Goal: Communication & Community: Answer question/provide support

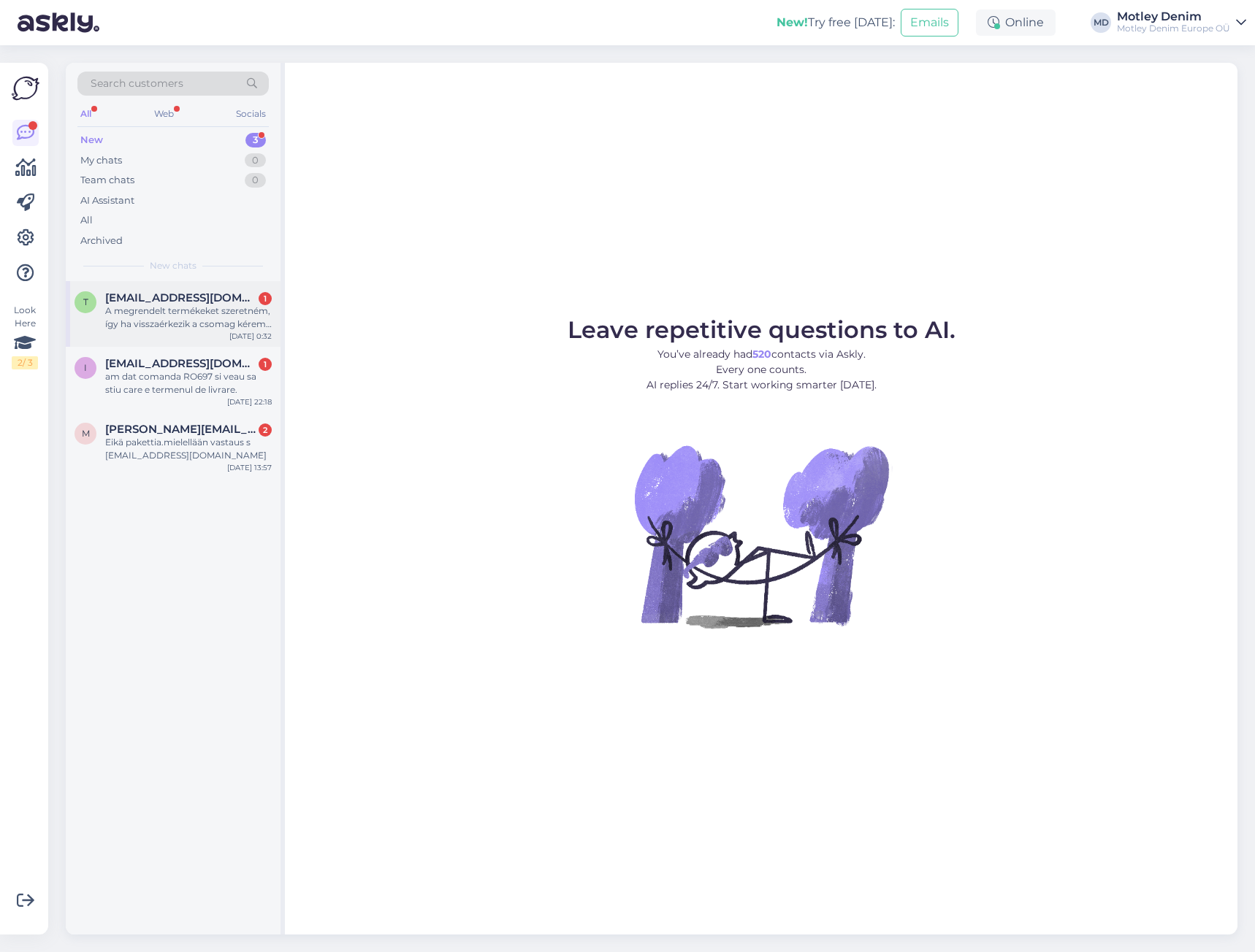
click at [203, 304] on span "[EMAIL_ADDRESS][DOMAIN_NAME]" at bounding box center [181, 298] width 152 height 13
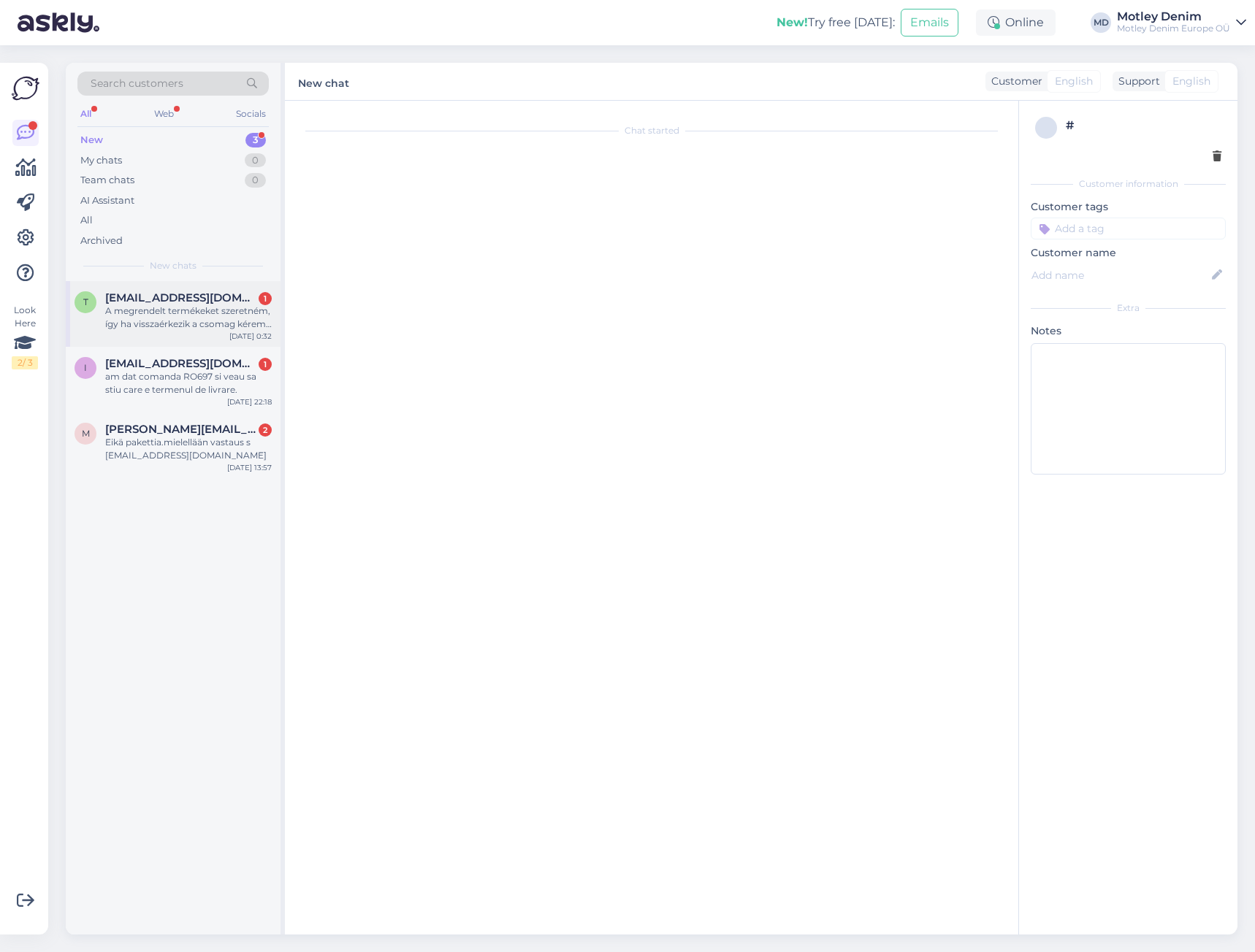
scroll to position [2006, 0]
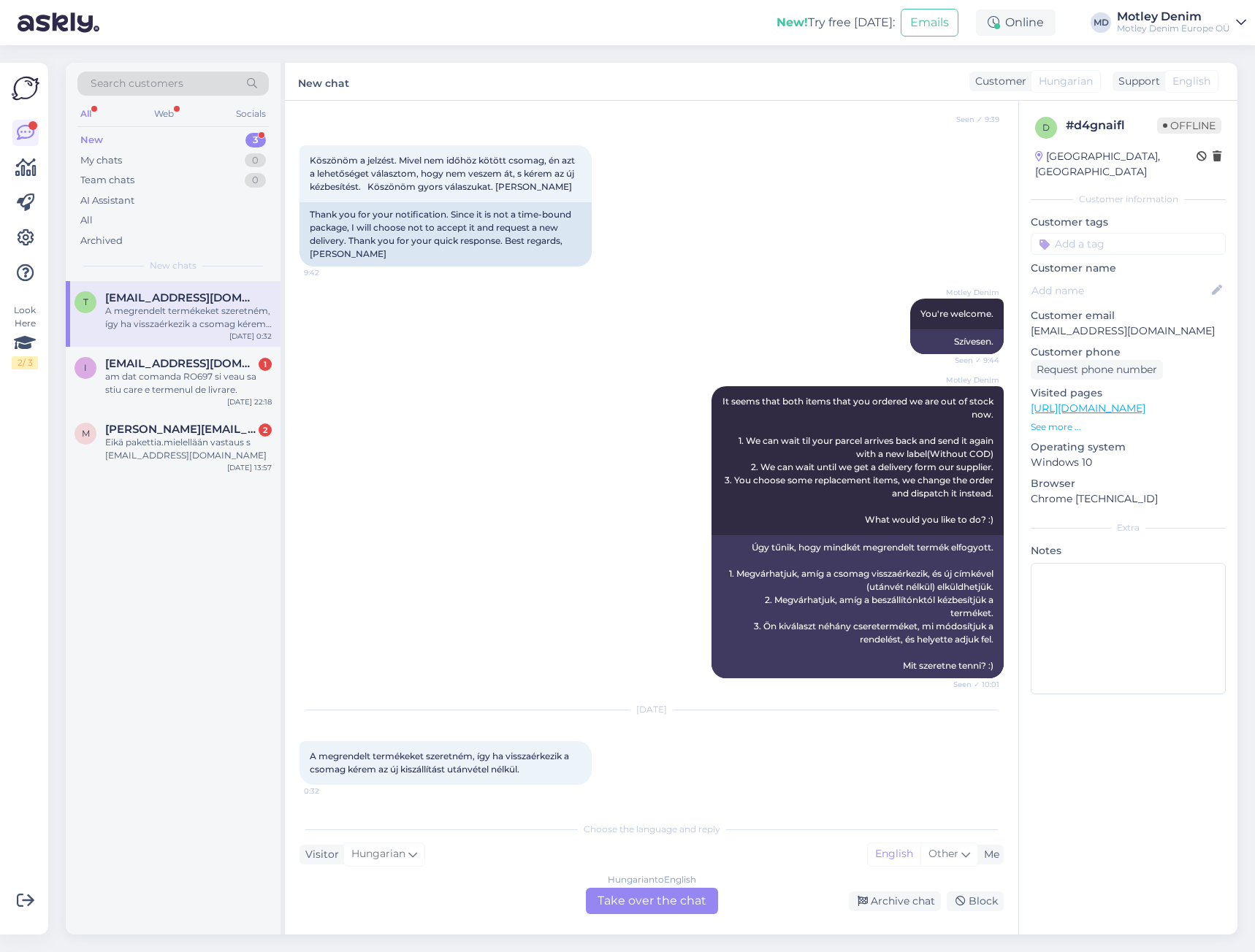
click at [638, 904] on div "Hungarian to English Take over the chat" at bounding box center [651, 901] width 132 height 26
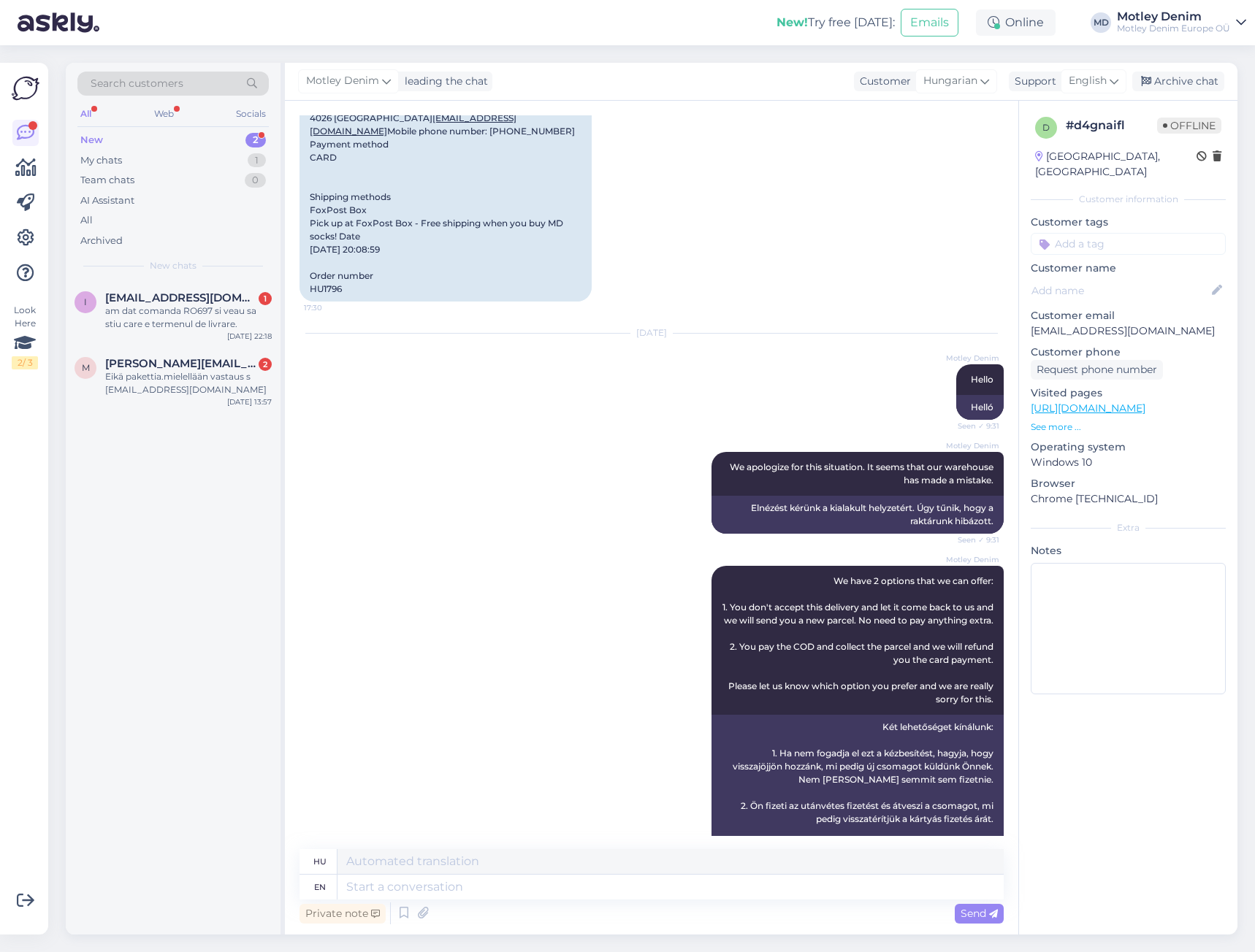
scroll to position [622, 0]
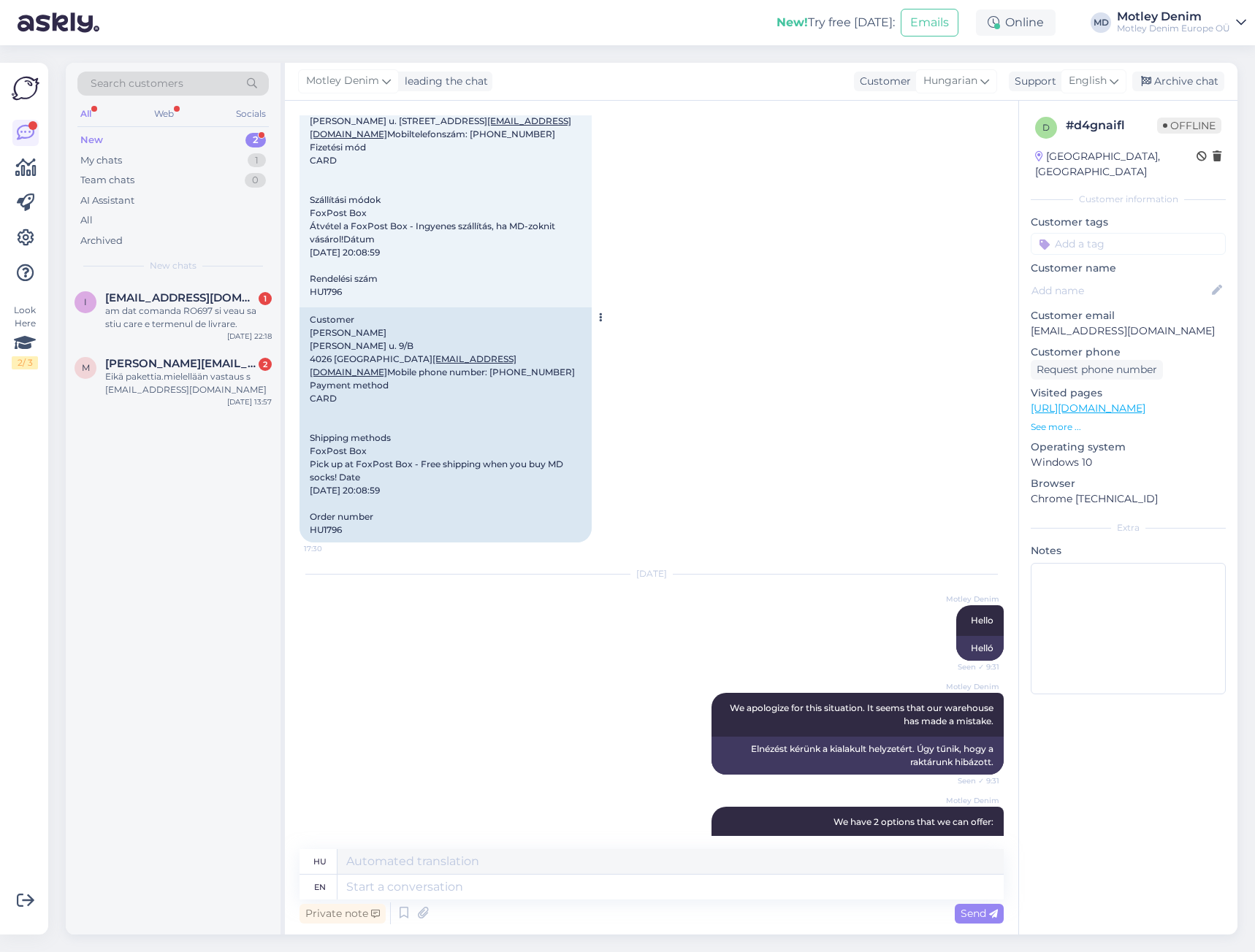
click at [321, 543] on div "Customer [PERSON_NAME] [PERSON_NAME] u. 9/B [GEOGRAPHIC_DATA] [EMAIL_ADDRESS][D…" at bounding box center [445, 425] width 292 height 235
copy div "HU1796"
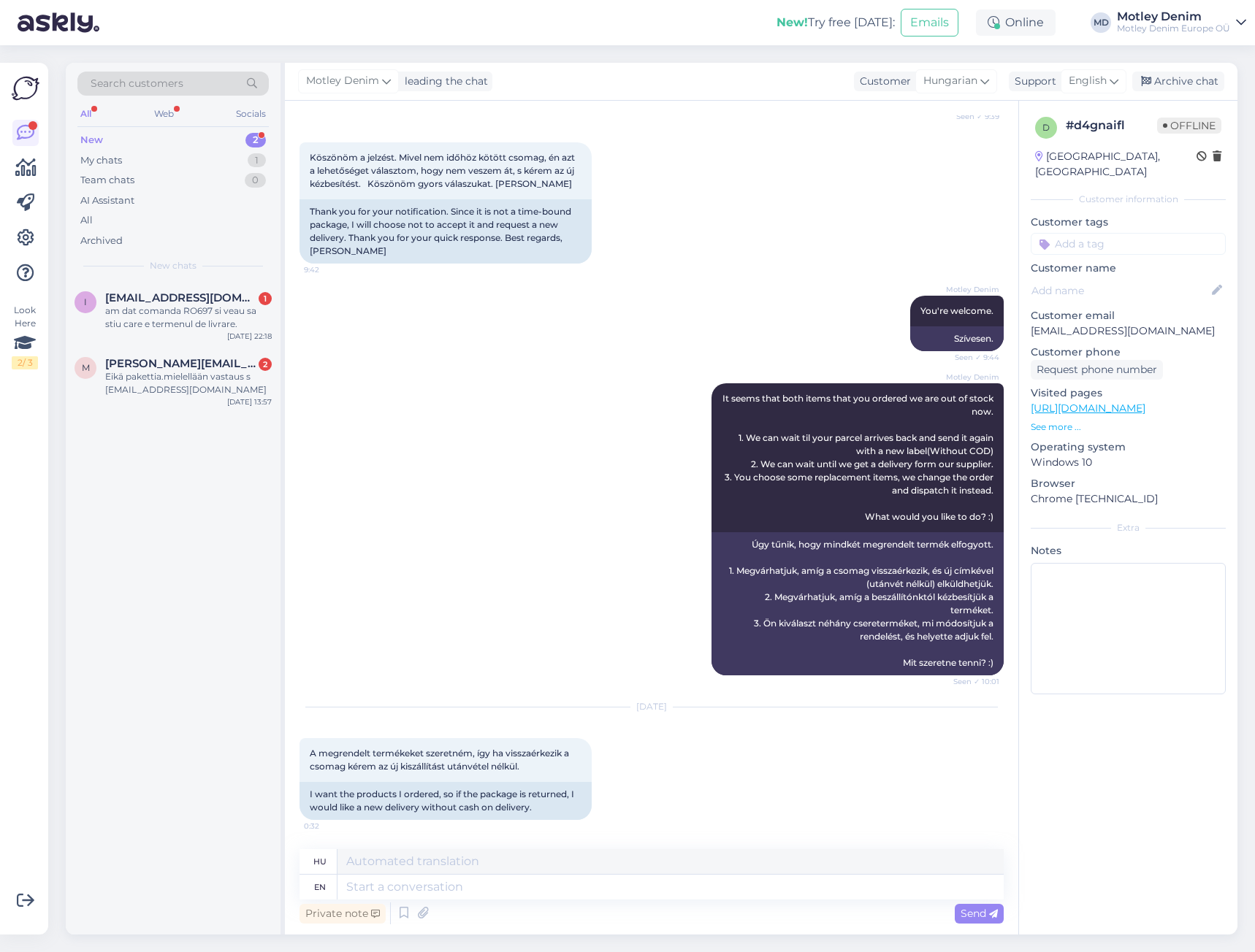
scroll to position [2009, 0]
click at [648, 891] on textarea at bounding box center [670, 886] width 666 height 25
type textarea "We"
type textarea "Mi"
type textarea "We will"
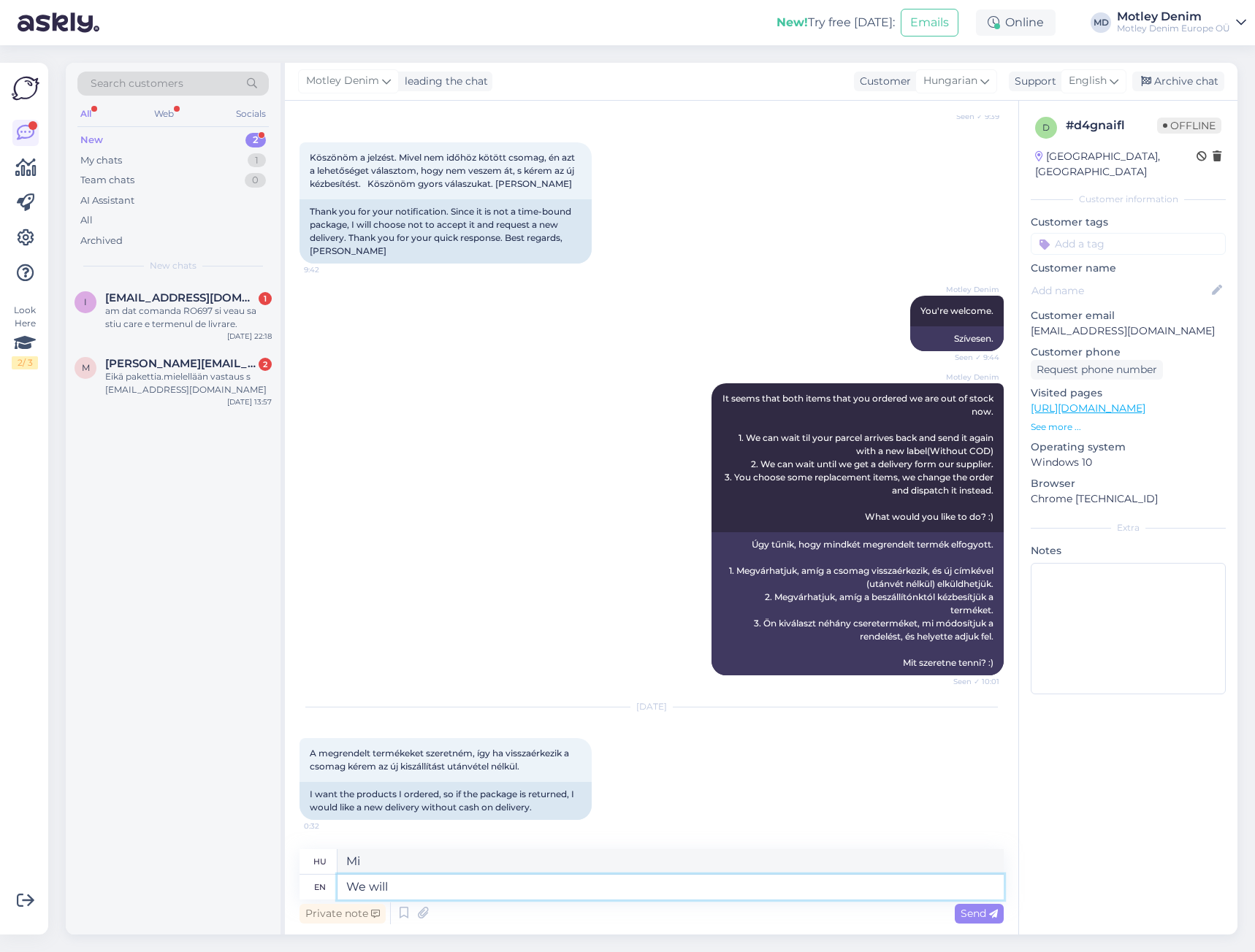
type textarea "[PERSON_NAME]"
type textarea "We will pack"
type textarea "Be fogunk csomagolni"
type textarea "We will pack your"
type textarea "Becsomagoljuk az Önét"
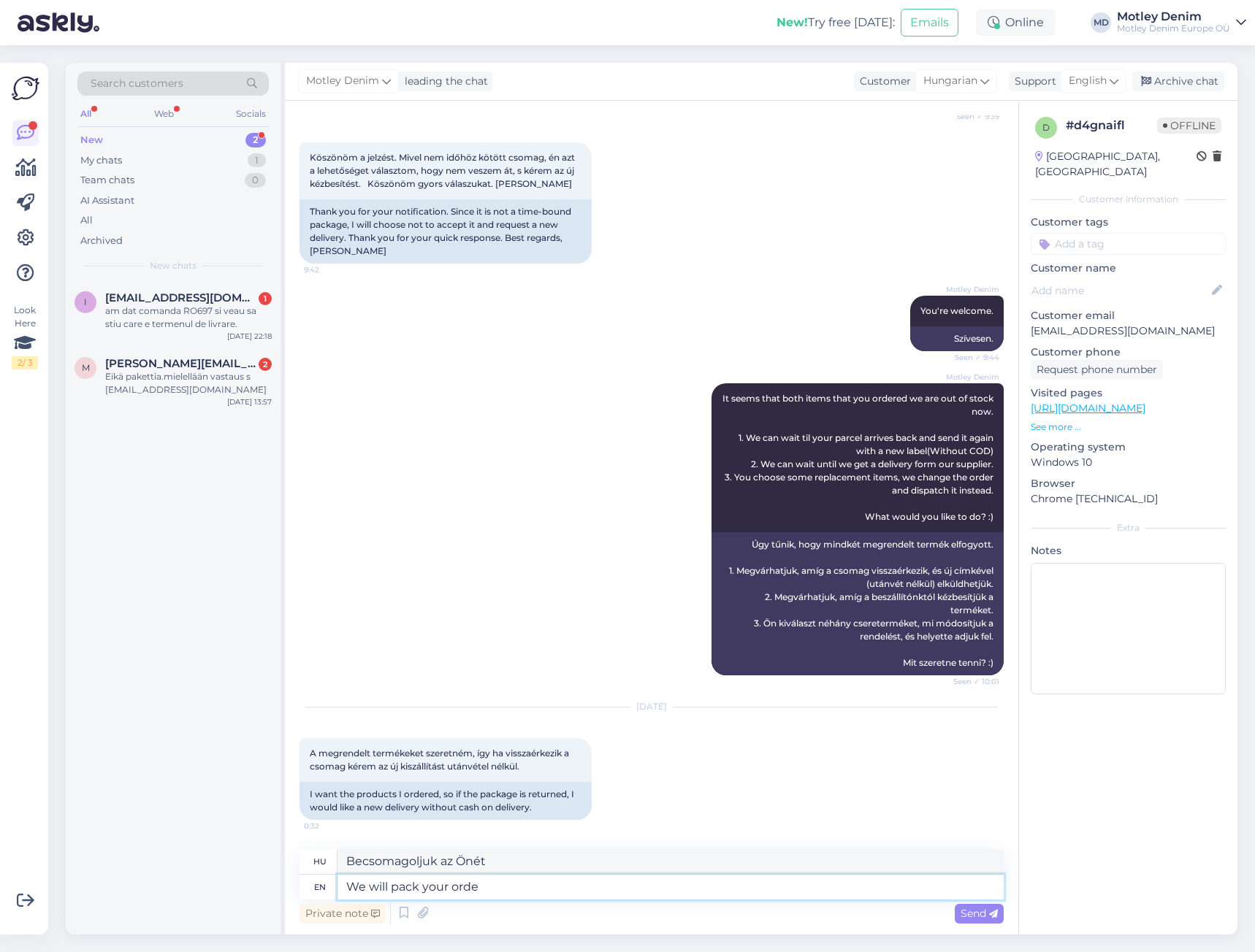
type textarea "We will pack your order"
type textarea "Becsomagoljuk a rendelését"
type textarea "We will pack your order and d"
type textarea "Becsomagoljuk a rendelését, és"
type textarea "We will pack your order and dispatch i"
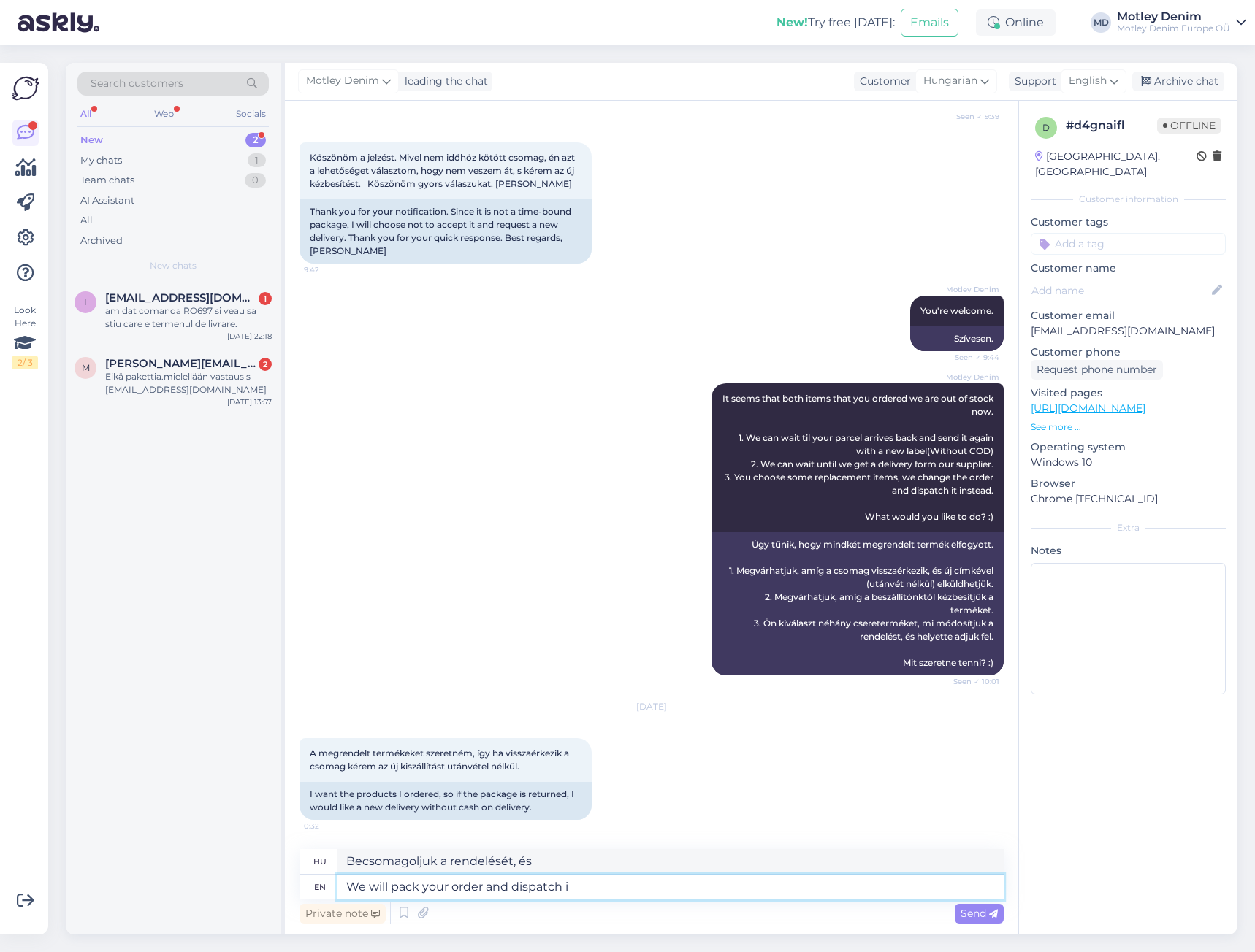
type textarea "Becsomagoljuk és kiszállítjuk a rendelését"
type textarea "We will pack your order and dispatch it."
type textarea "Becsomagoljuk a rendelésedet és feladjuk."
type textarea "We will pack your order and dispatch it."
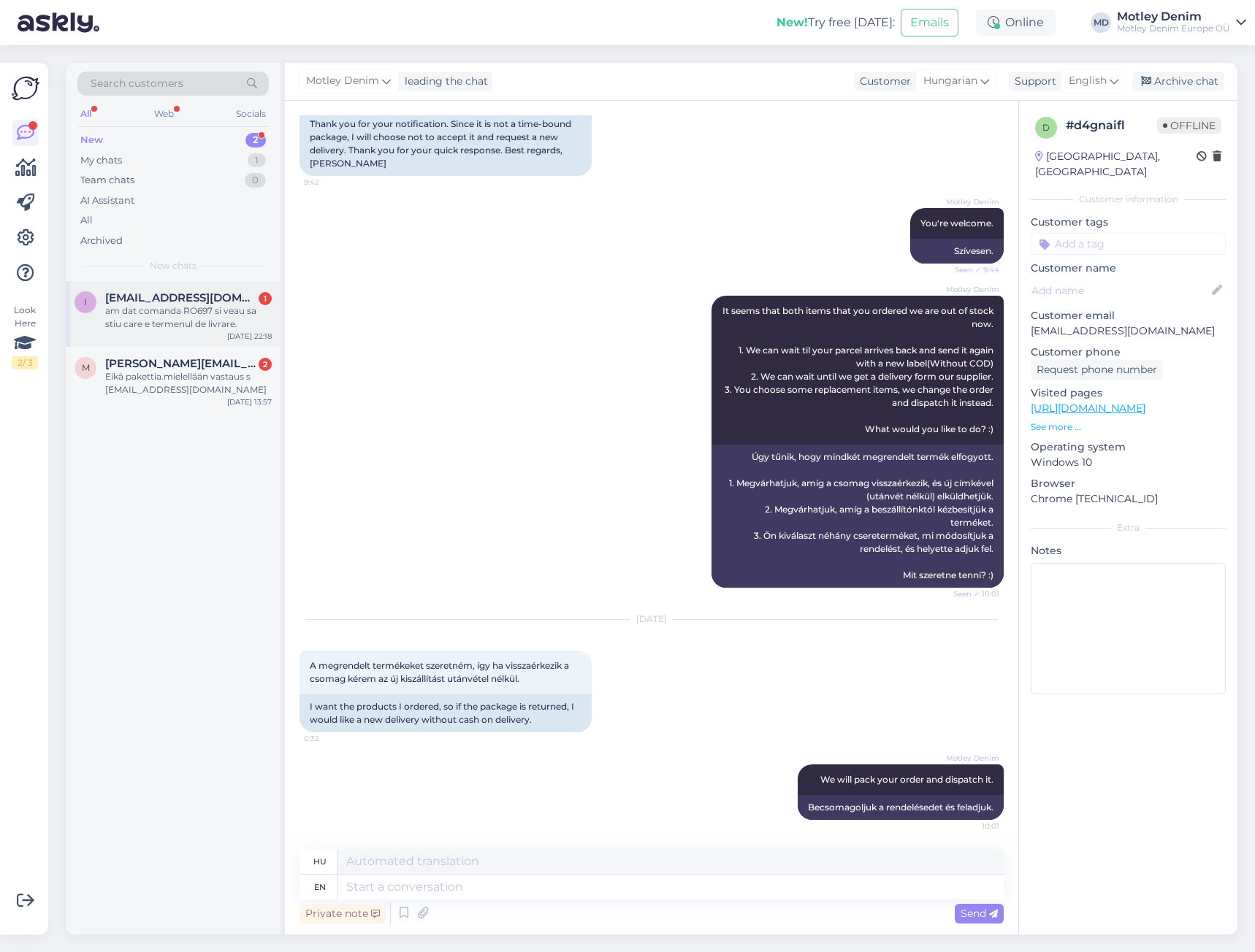
click at [222, 321] on div "am dat comanda RO697 si veau sa stiu care e termenul de livrare." at bounding box center [188, 317] width 167 height 26
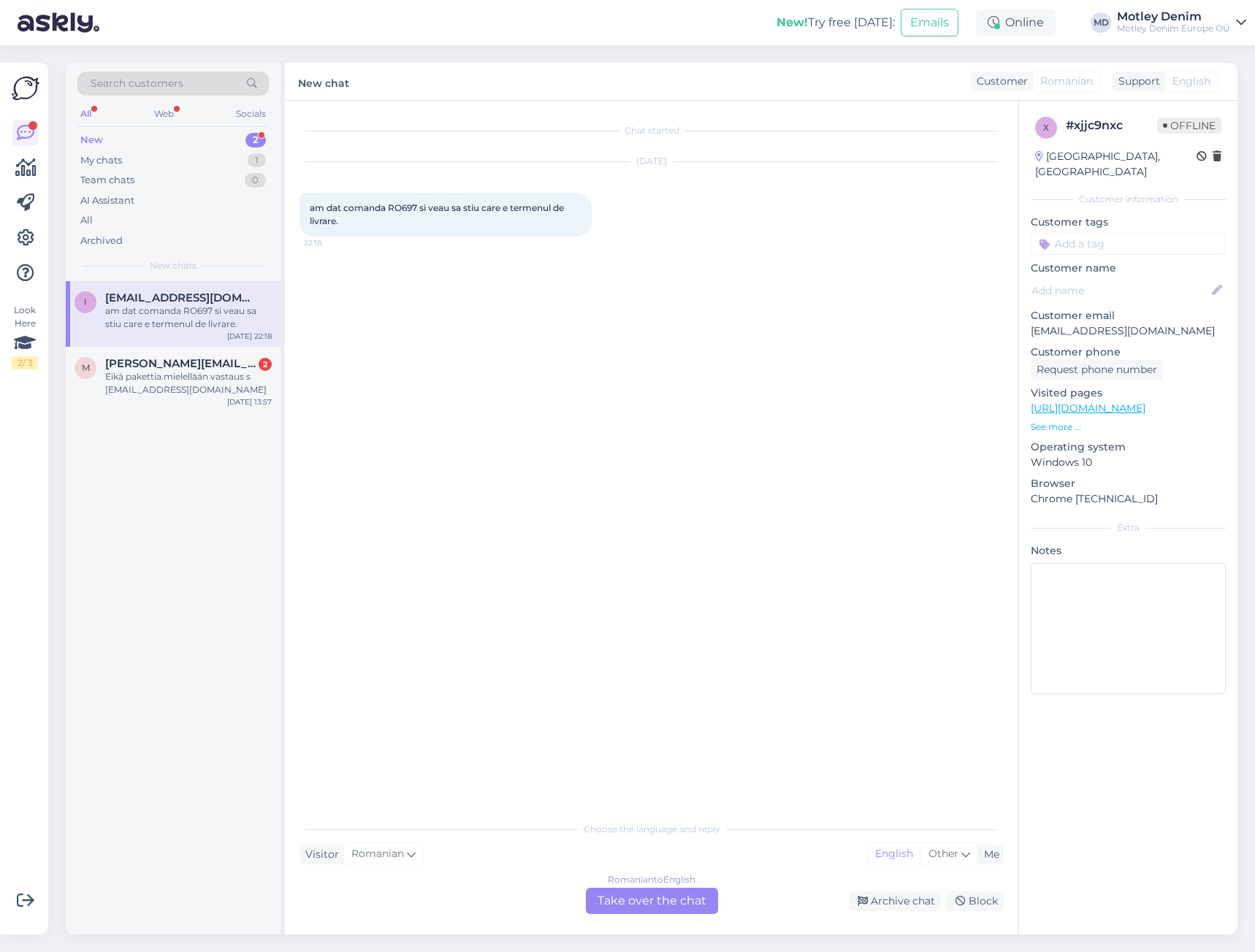
click at [661, 904] on div "Romanian to English Take over the chat" at bounding box center [651, 901] width 132 height 26
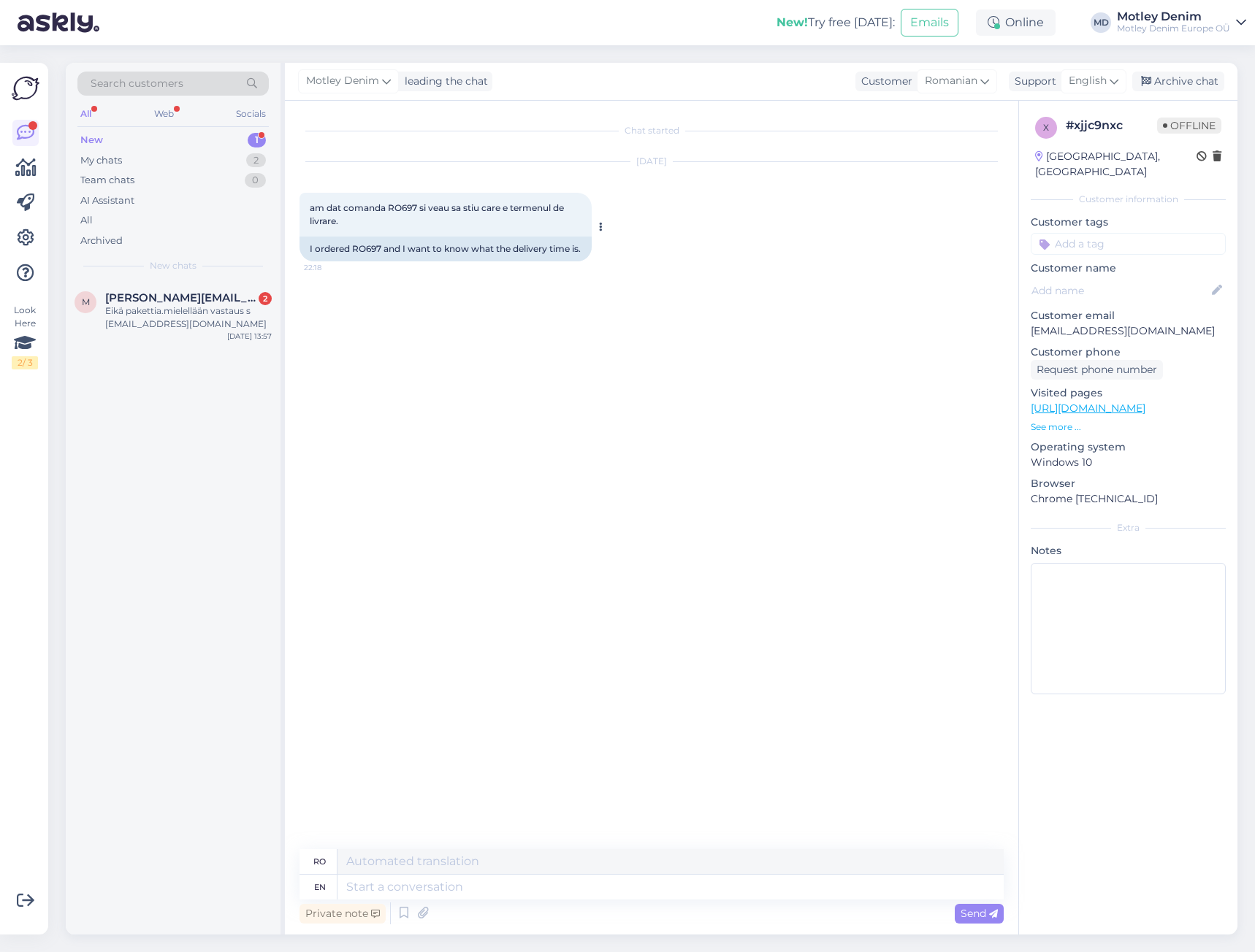
click at [361, 251] on div "I ordered RO697 and I want to know what the delivery time is." at bounding box center [445, 248] width 292 height 25
copy div "RO697"
click at [493, 886] on textarea at bounding box center [670, 886] width 666 height 25
type textarea "Hello"
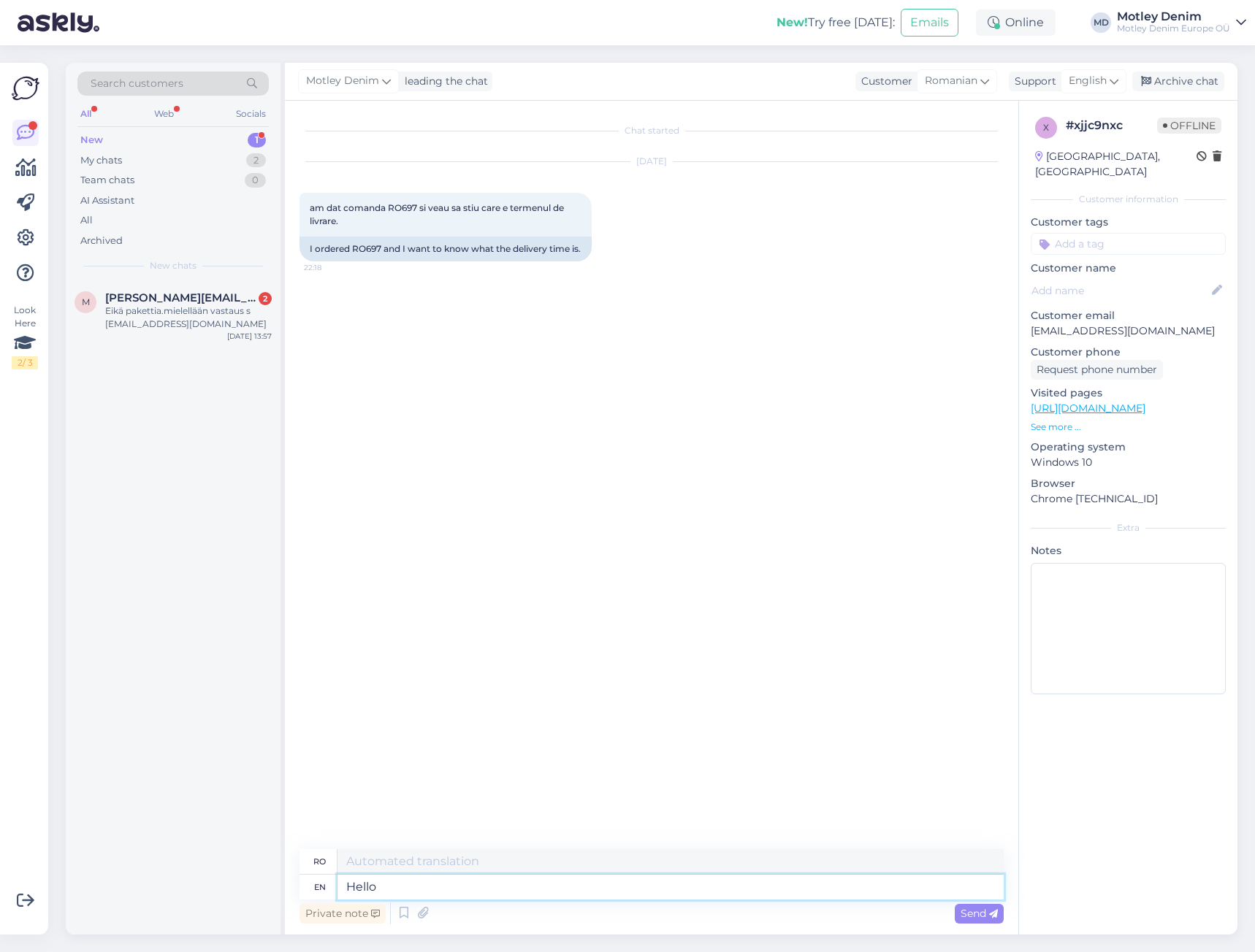
type textarea "Buna ziua"
type textarea "Your"
type textarea "Al tău"
type textarea "Your order"
type textarea "Comanda dumneavoastră"
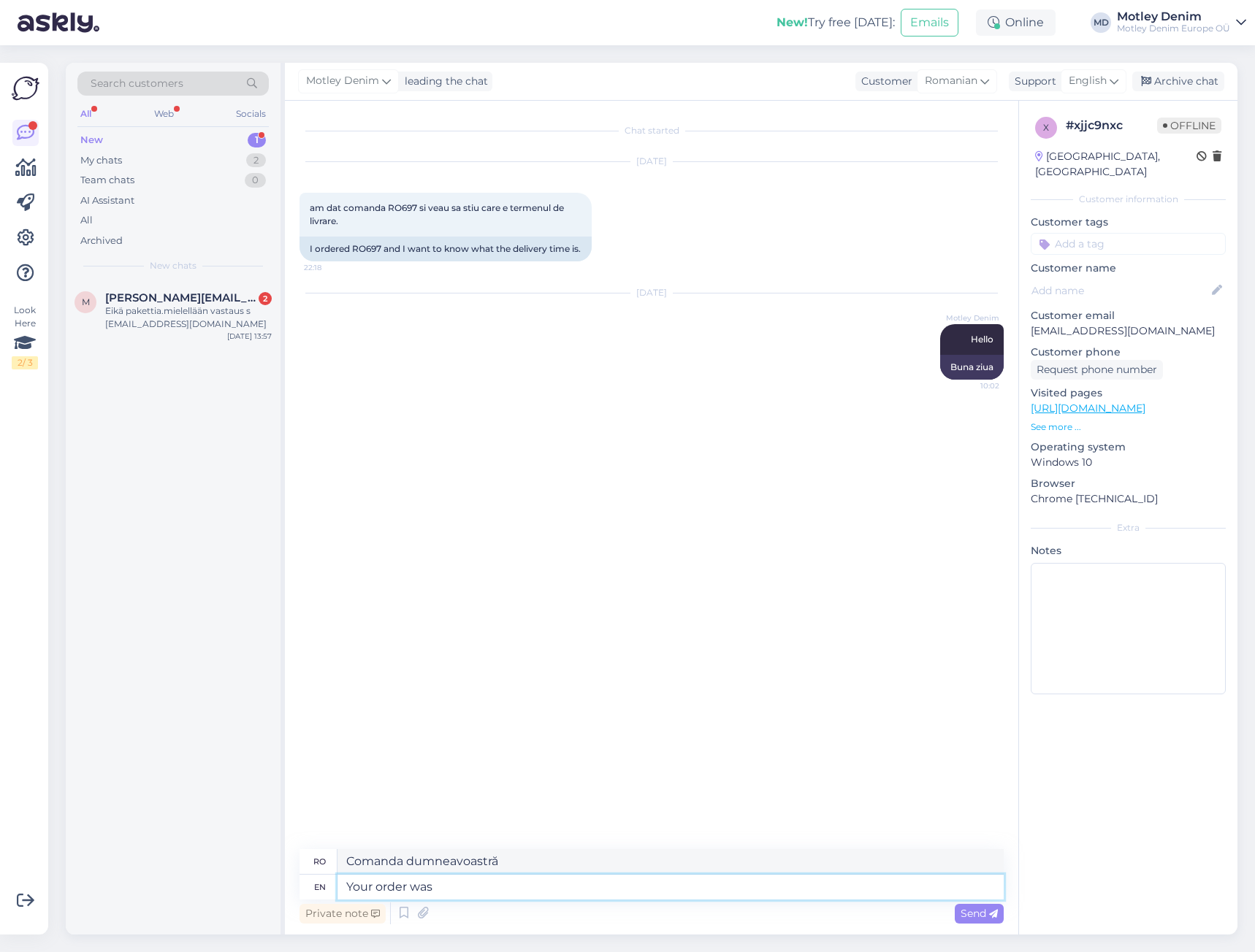
type textarea "Your order was"
type textarea "Comanda dumneavoastră a fost"
type textarea "Your order was packed a"
type textarea "Comanda dumneavoastră a fost ambalată"
type textarea "Your order was packed and"
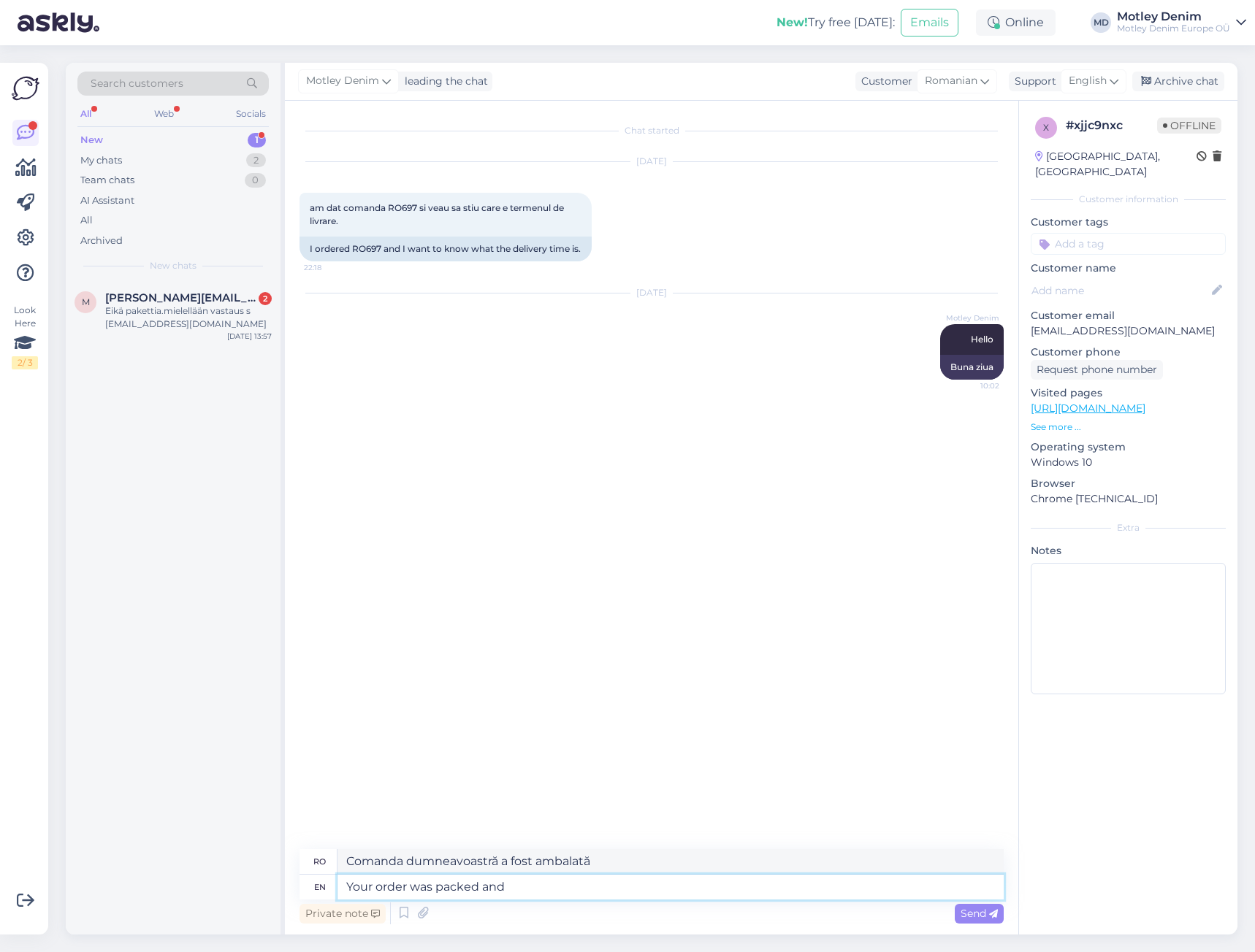
type textarea "Comanda dumneavoastră a fost ambalată și"
type textarea "Your order was packed and dispatched"
type textarea "Comanda dumneavoastră a fost ambalată și expediată"
type textarea "Your order was packed and dispatched [DATE]"
type textarea "Comanda dumneavoastră a fost ambalată și expediată ieri"
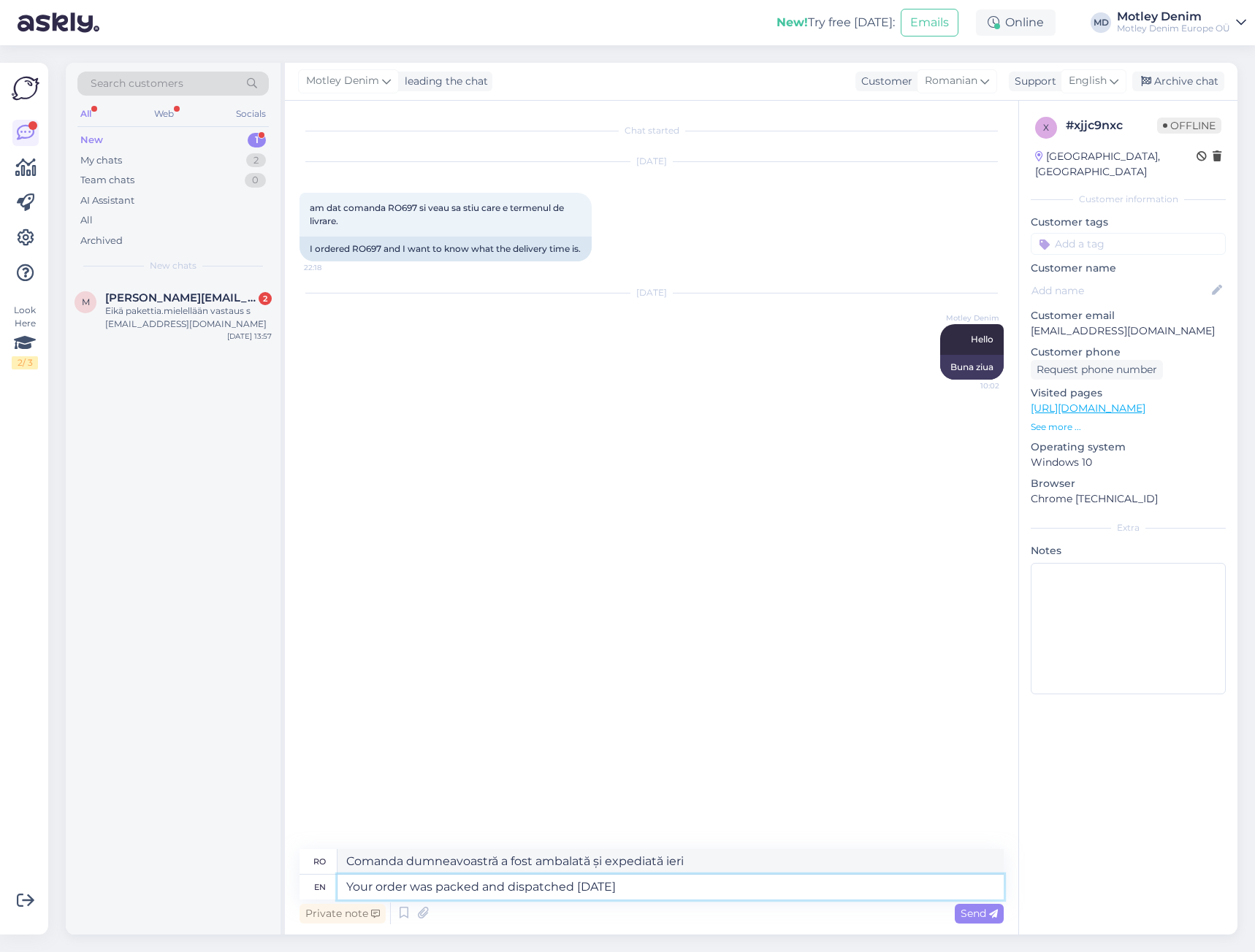
type textarea "Your order was packed and dispatched [DATE]."
type textarea "Comanda dumneavoastră a fost ambalată și expediată ieri."
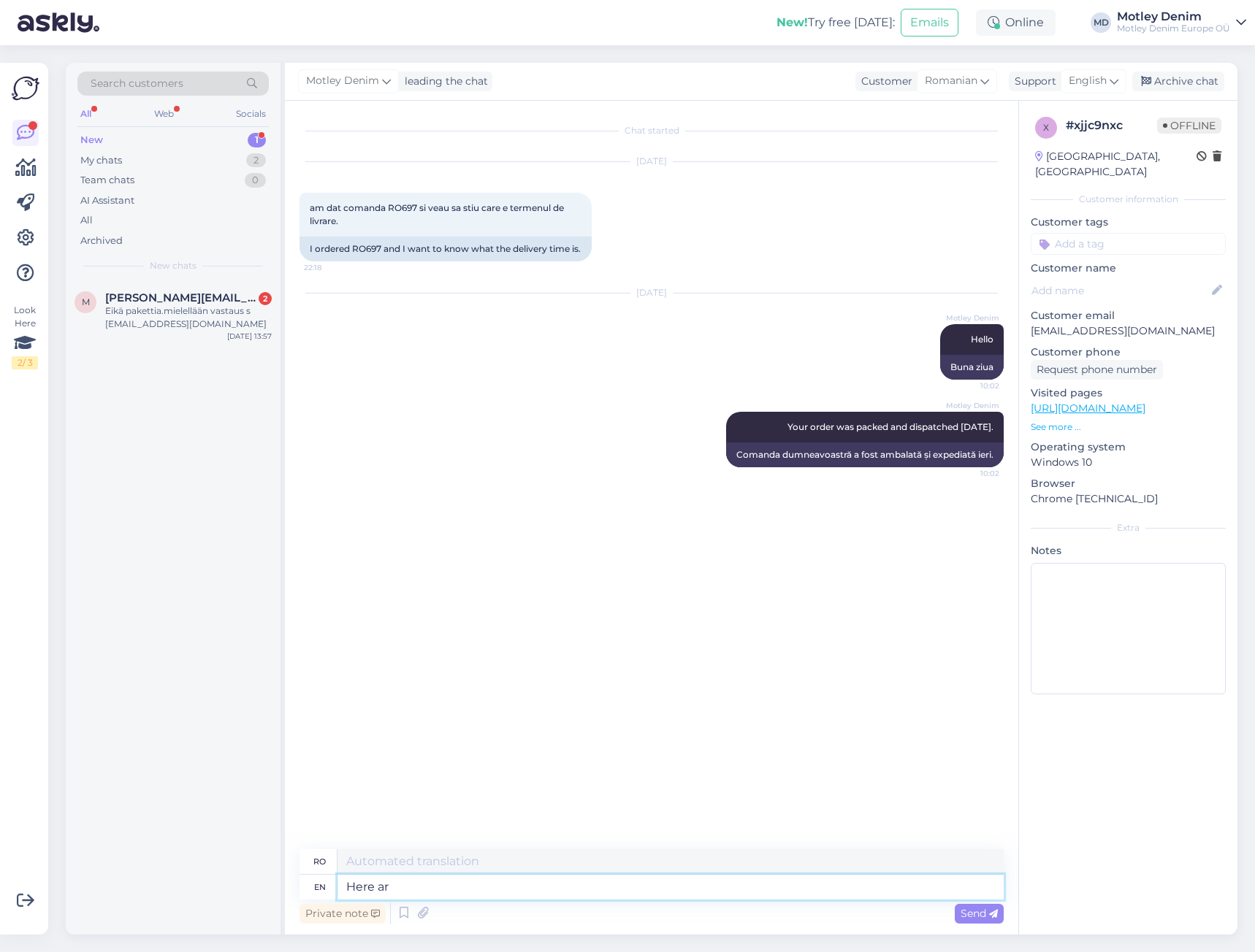
type textarea "Here are"
type textarea "Aici"
type textarea "Here are"
type textarea "Iată sunt"
type textarea "Here are our d"
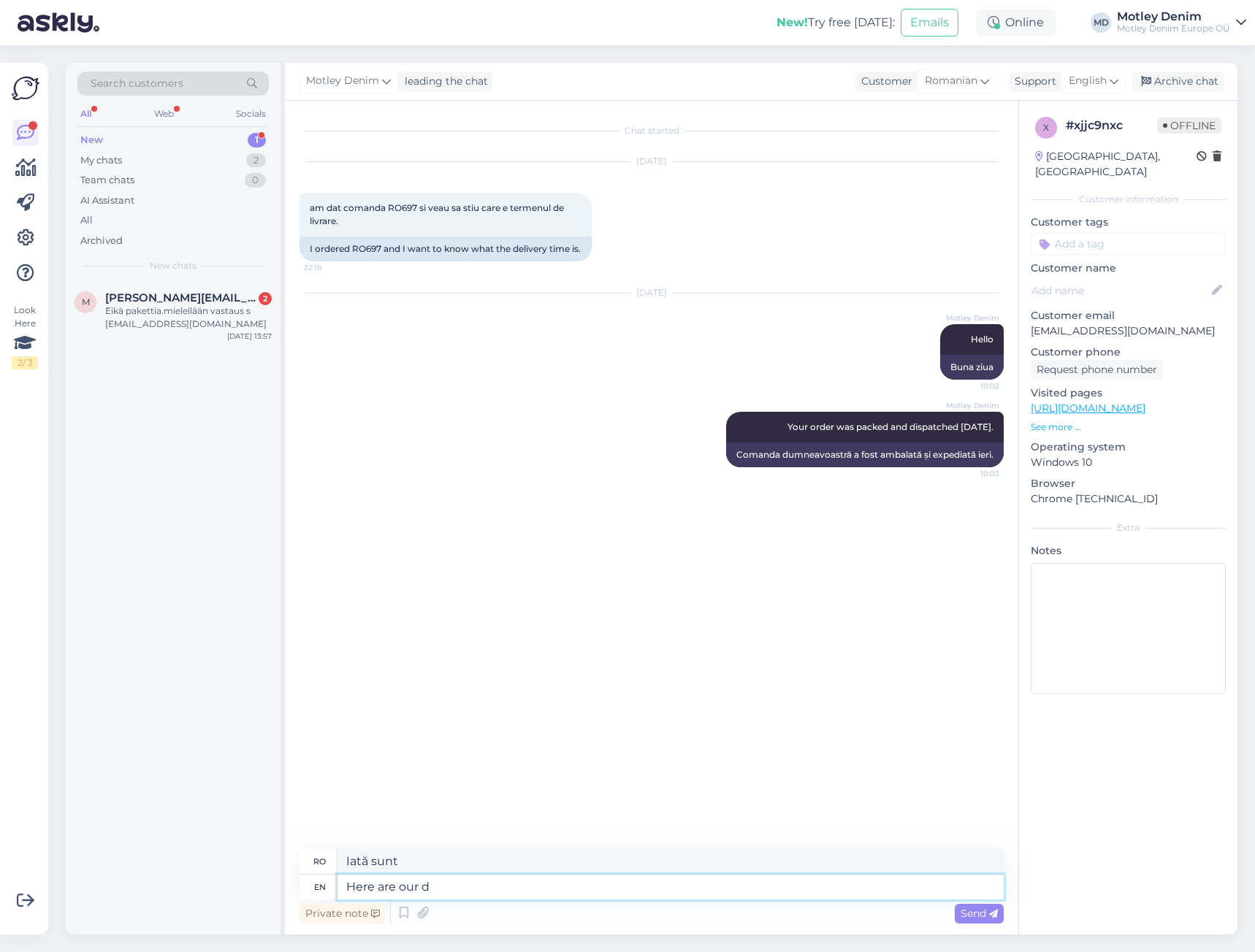
type textarea "Iată-i pe ai noștri"
type textarea "Here are our delivery t"
type textarea "Iată livrările noastre"
type textarea "Here are our delivery times:"
type textarea "Iată orele noastre de livrare:"
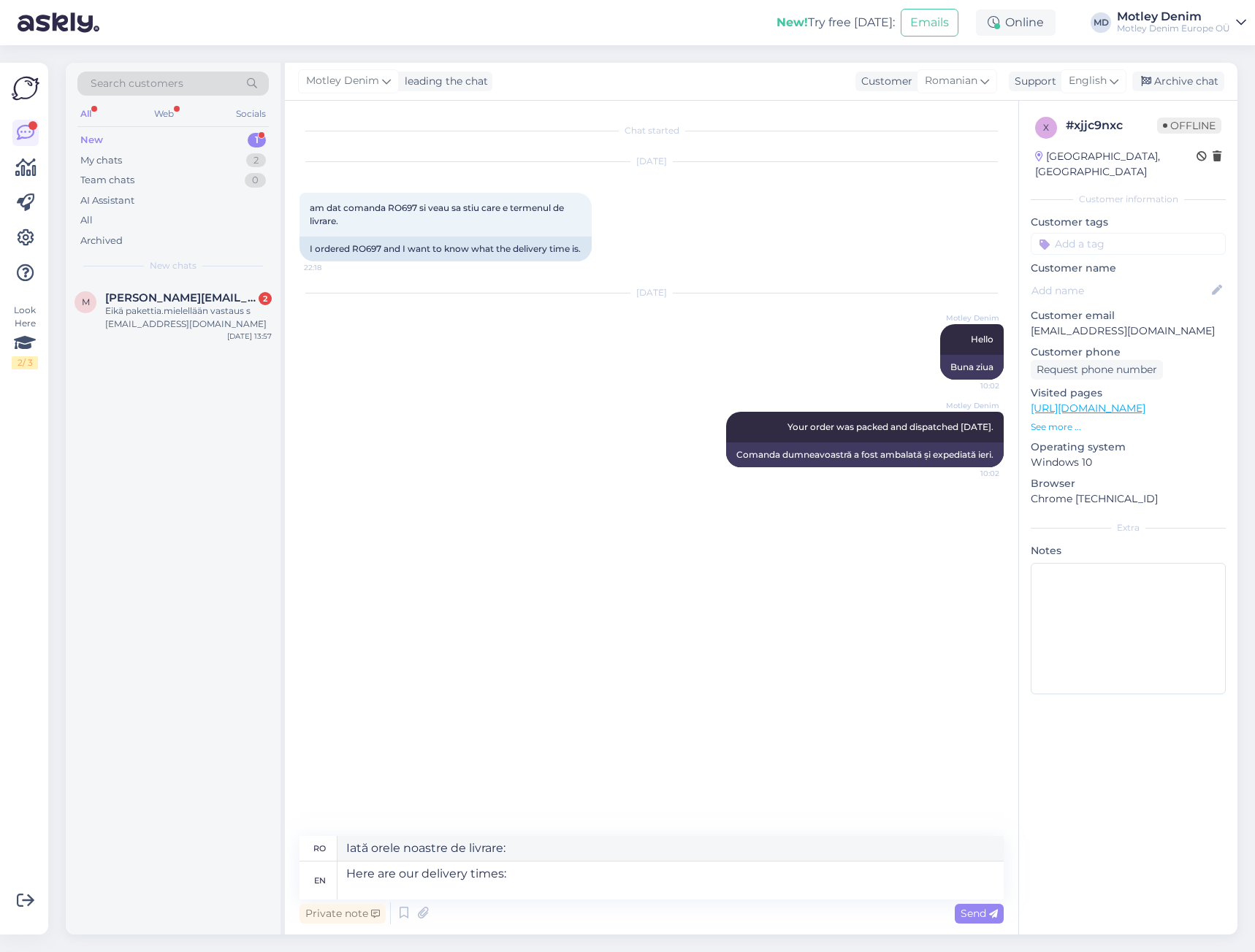
click at [1115, 401] on link "[URL][DOMAIN_NAME]" at bounding box center [1088, 408] width 115 height 13
click at [535, 888] on textarea "Here are our delivery times:" at bounding box center [670, 881] width 666 height 38
paste textarea "[URL][DOMAIN_NAME]"
type textarea "Here are our delivery times: [URL][DOMAIN_NAME]"
type textarea "Iată orele noastre de livrare: [URL][DOMAIN_NAME]"
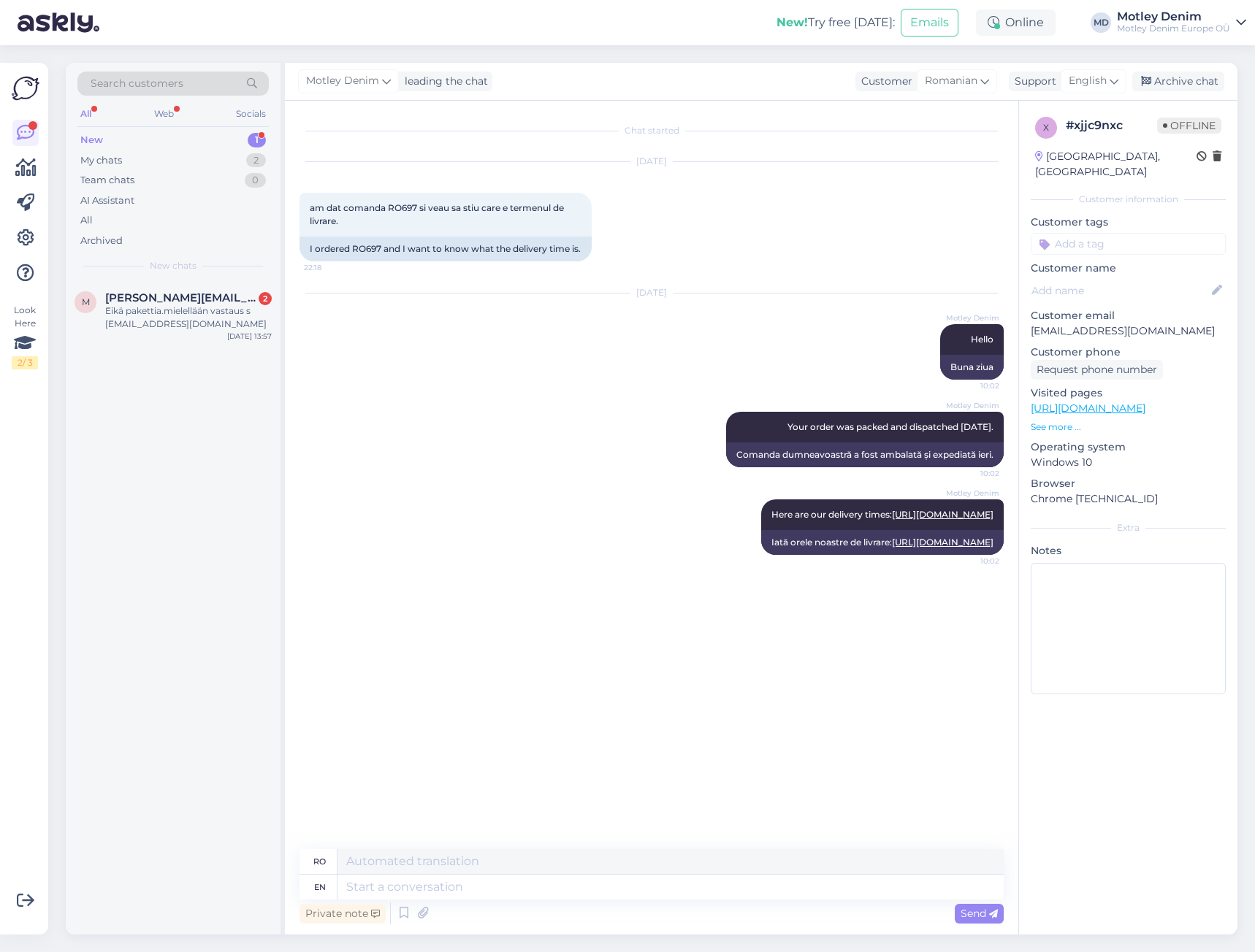
drag, startPoint x: 1165, startPoint y: 82, endPoint x: 1113, endPoint y: 95, distance: 53.6
click at [1165, 82] on div "Archive chat" at bounding box center [1177, 81] width 92 height 20
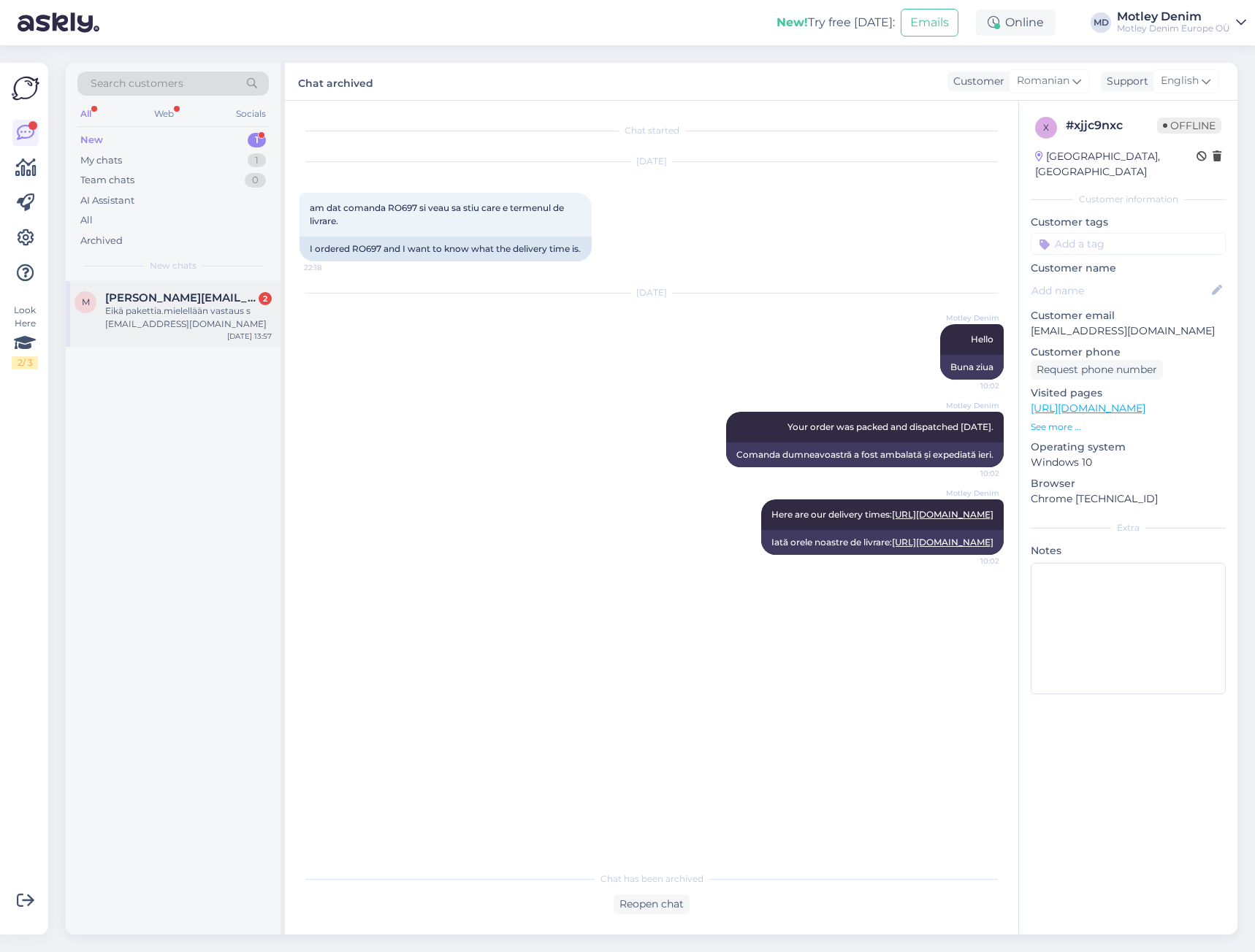
click at [206, 325] on div "Eikä pakettia.mielellään vastaus s [EMAIL_ADDRESS][DOMAIN_NAME]" at bounding box center [188, 317] width 167 height 26
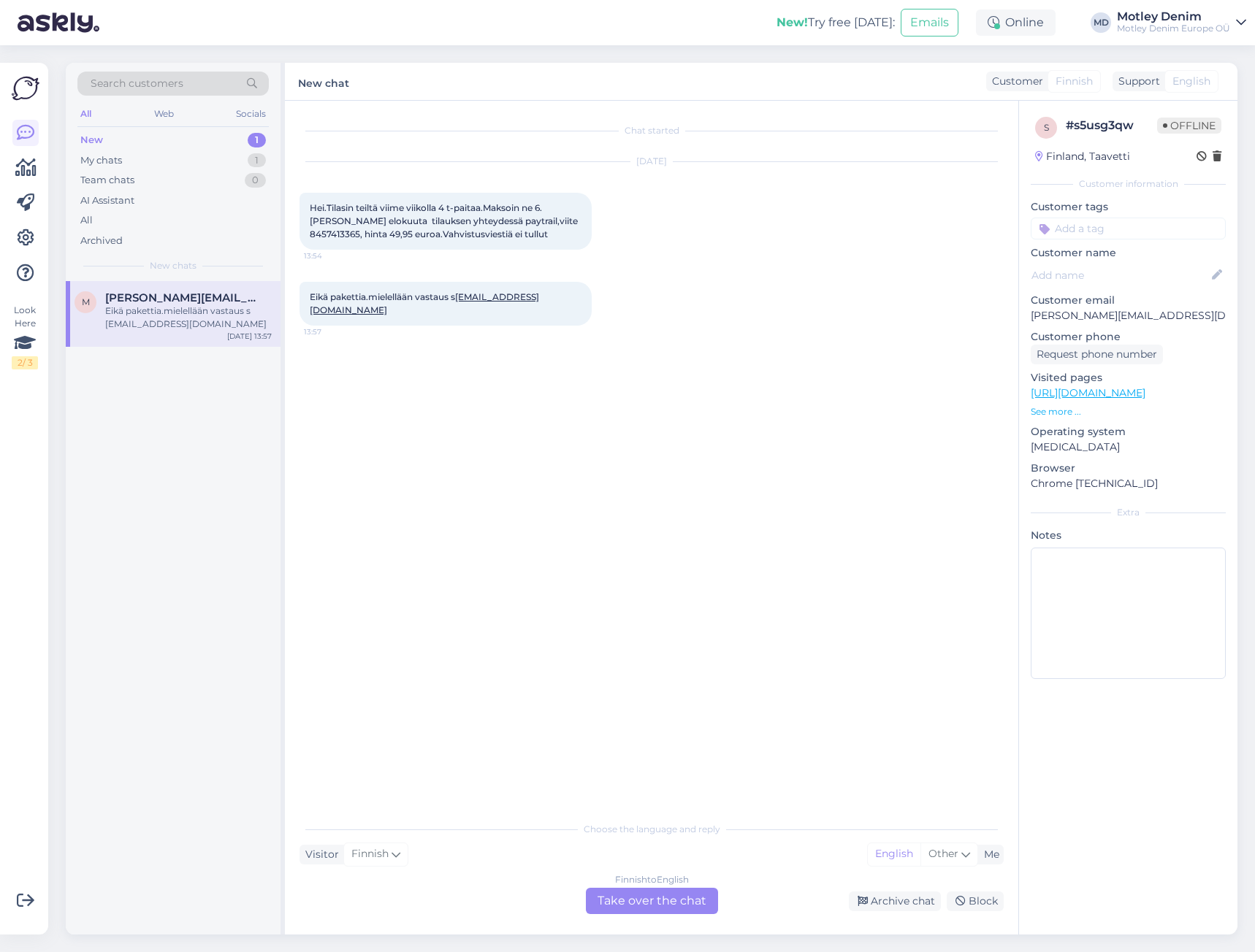
click at [673, 909] on div "Finnish to English Take over the chat" at bounding box center [651, 901] width 132 height 26
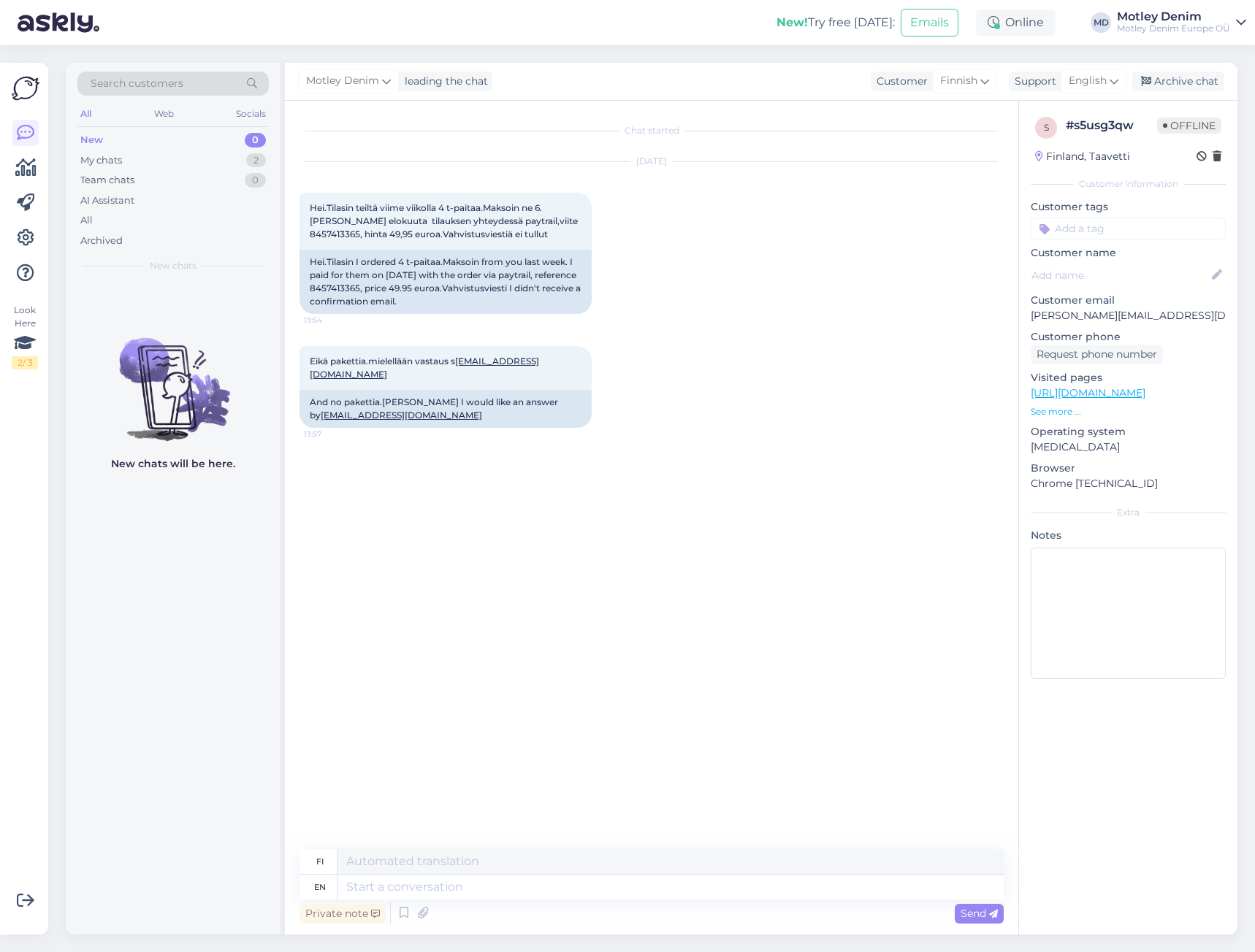
click at [1049, 317] on p "[PERSON_NAME][EMAIL_ADDRESS][DOMAIN_NAME]" at bounding box center [1128, 316] width 195 height 16
drag, startPoint x: 1049, startPoint y: 317, endPoint x: 1187, endPoint y: 314, distance: 138.0
click at [1187, 314] on p "[PERSON_NAME][EMAIL_ADDRESS][DOMAIN_NAME]" at bounding box center [1128, 316] width 195 height 16
copy p "[PERSON_NAME][EMAIL_ADDRESS][DOMAIN_NAME]"
click at [503, 883] on textarea at bounding box center [670, 886] width 666 height 25
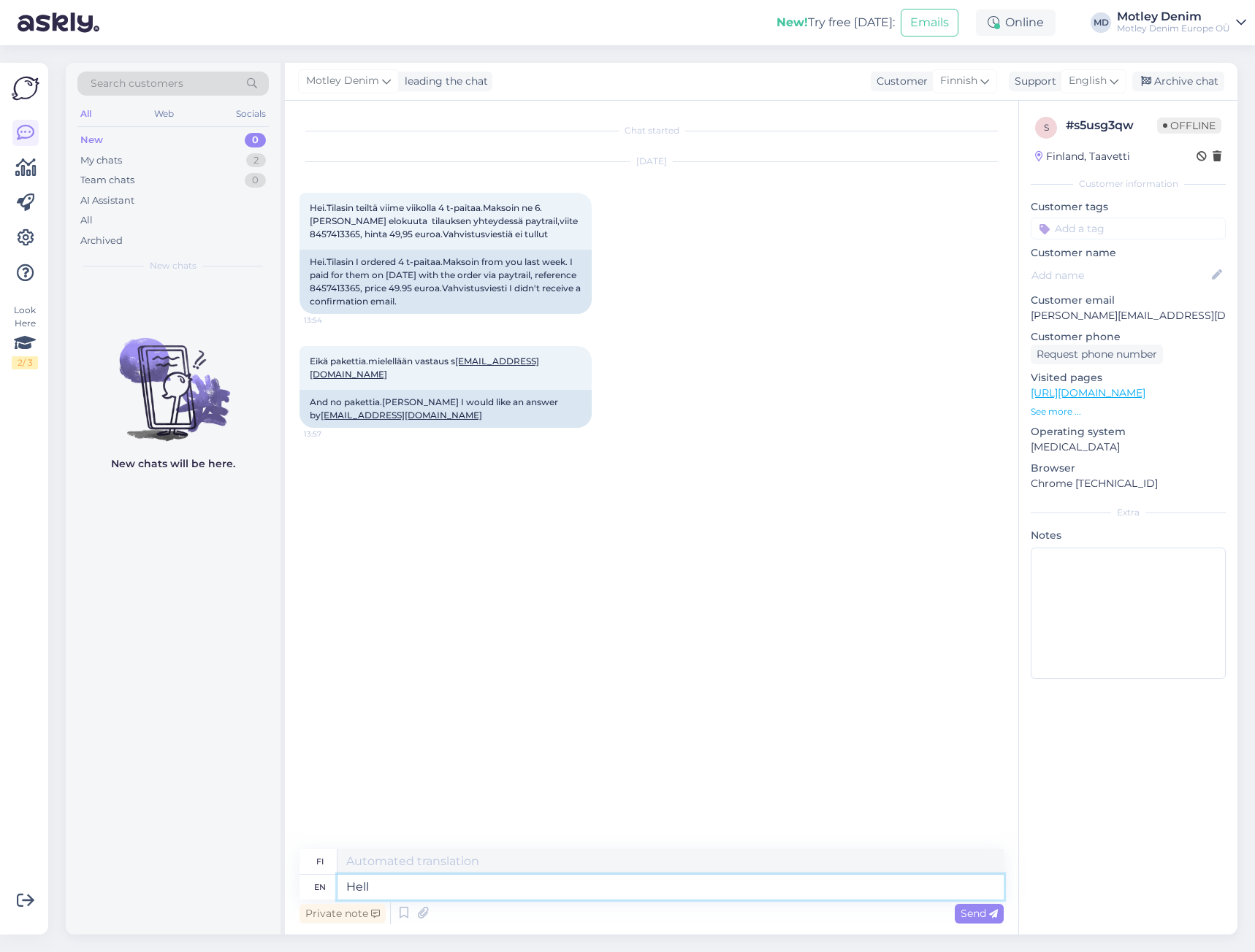
type textarea "Hello"
type textarea "Hei"
type textarea "I h"
type textarea "Minä"
type textarea "I have"
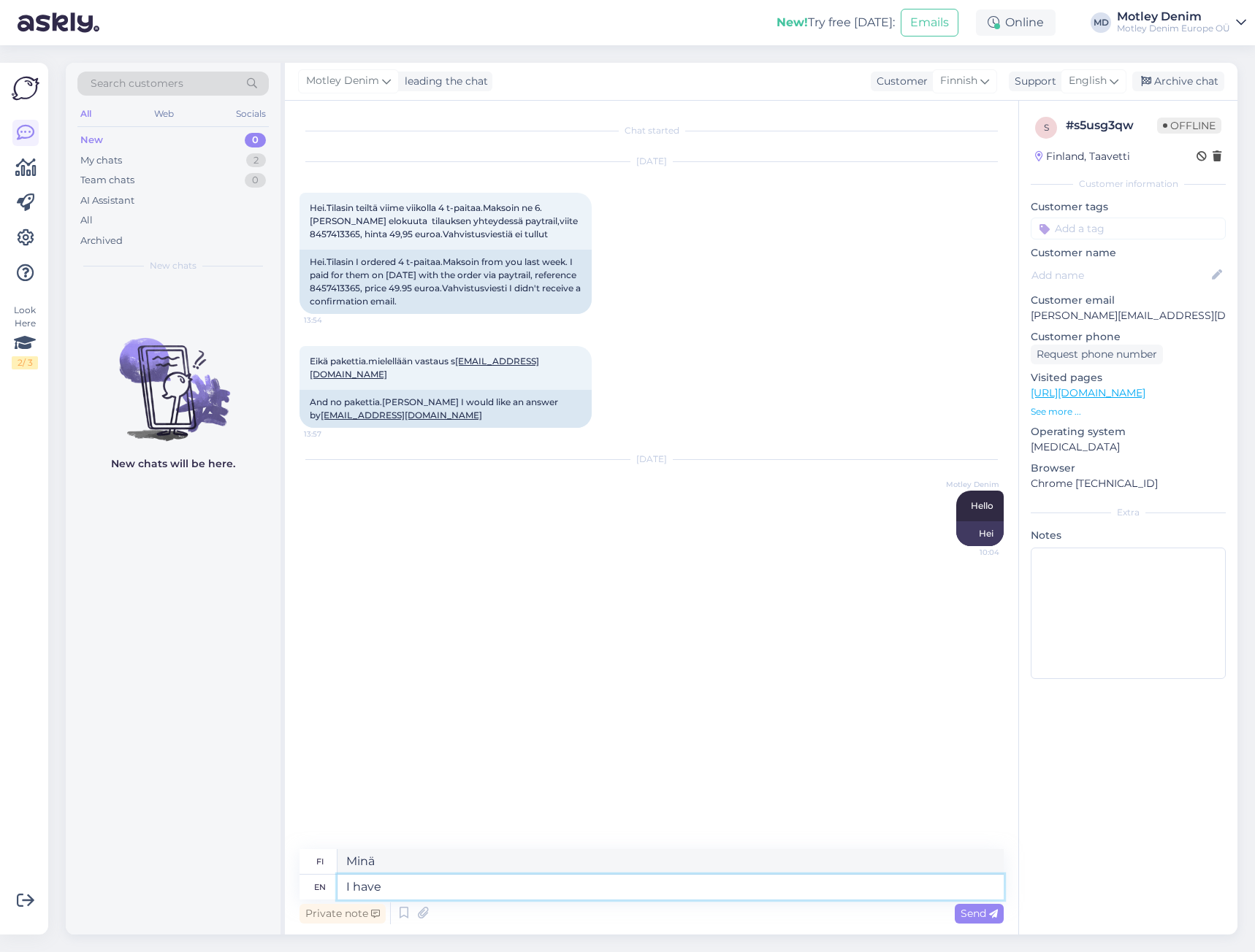
type textarea "Minulla on"
type textarea "I have checked"
type textarea "[PERSON_NAME] tarkistanut"
type textarea "I have checked and"
type textarea "[PERSON_NAME] tarkistanut ja"
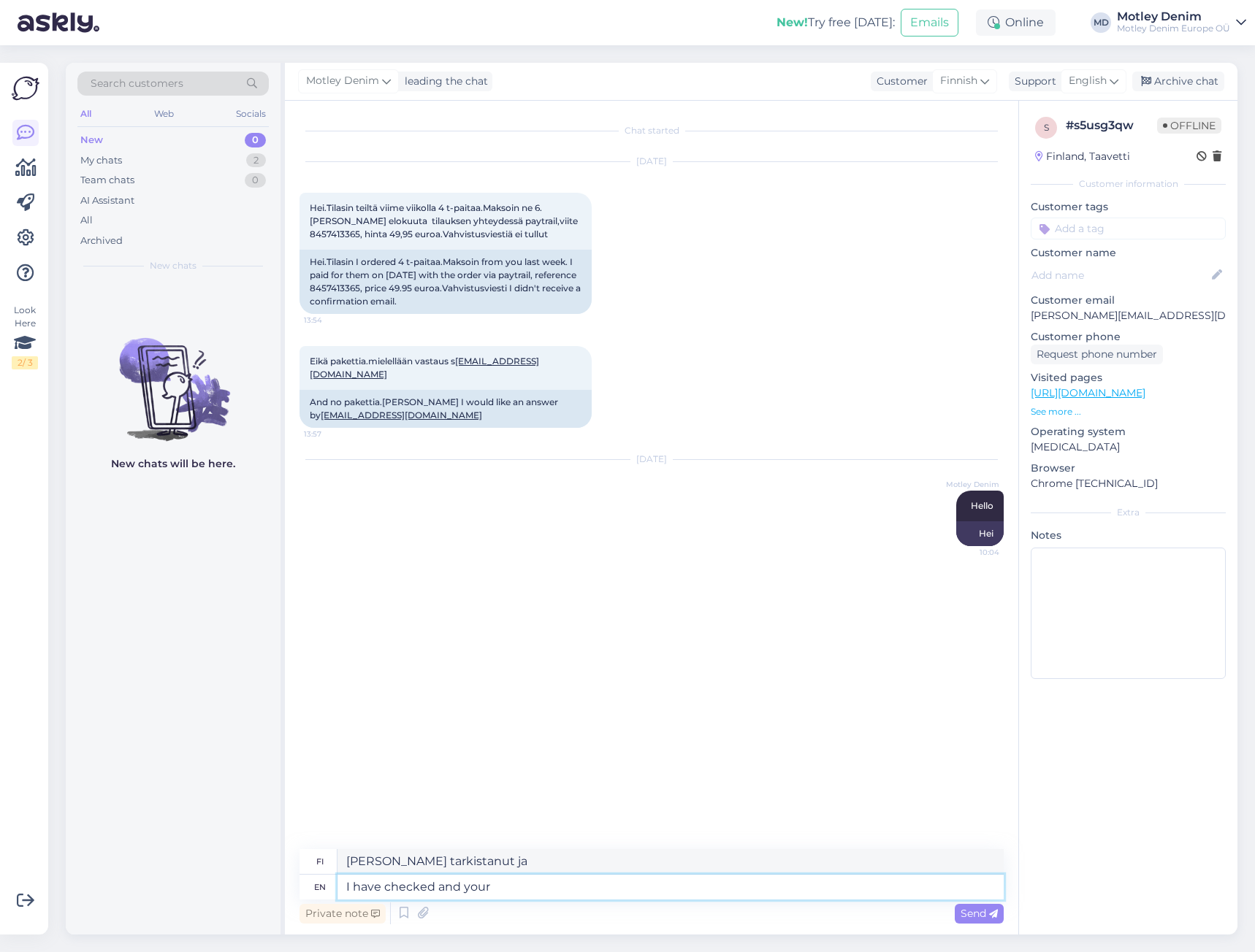
type textarea "I have checked and your"
type textarea "[PERSON_NAME] tarkistanut [PERSON_NAME]"
type textarea "I have checked and your parcel"
type textarea "[PERSON_NAME] tarkistanut ja pakettisi"
type textarea "I have checked and your parcel will"
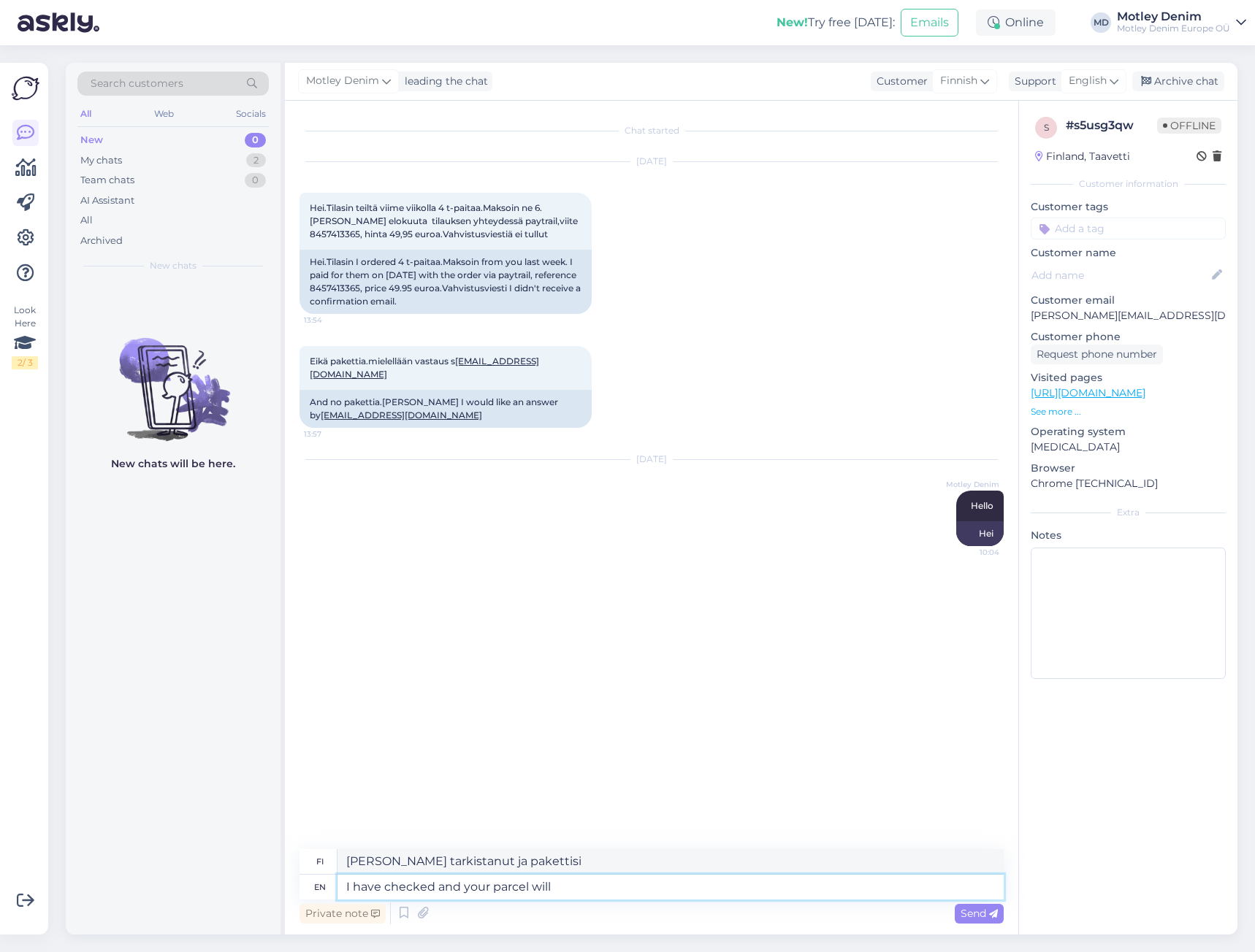
type textarea "[PERSON_NAME] tarkistanut ja pakettisi tulee"
type textarea "I have checked and your parcel will be delivered [DATE]"
type textarea "[PERSON_NAME] tarkistanut ja pakettisi toimitetaan tänään"
type textarea "I have checked and your parcel will be delivered likely t"
type textarea "[PERSON_NAME] tarkistanut ja pakettisi todennäköisesti toimitetaan"
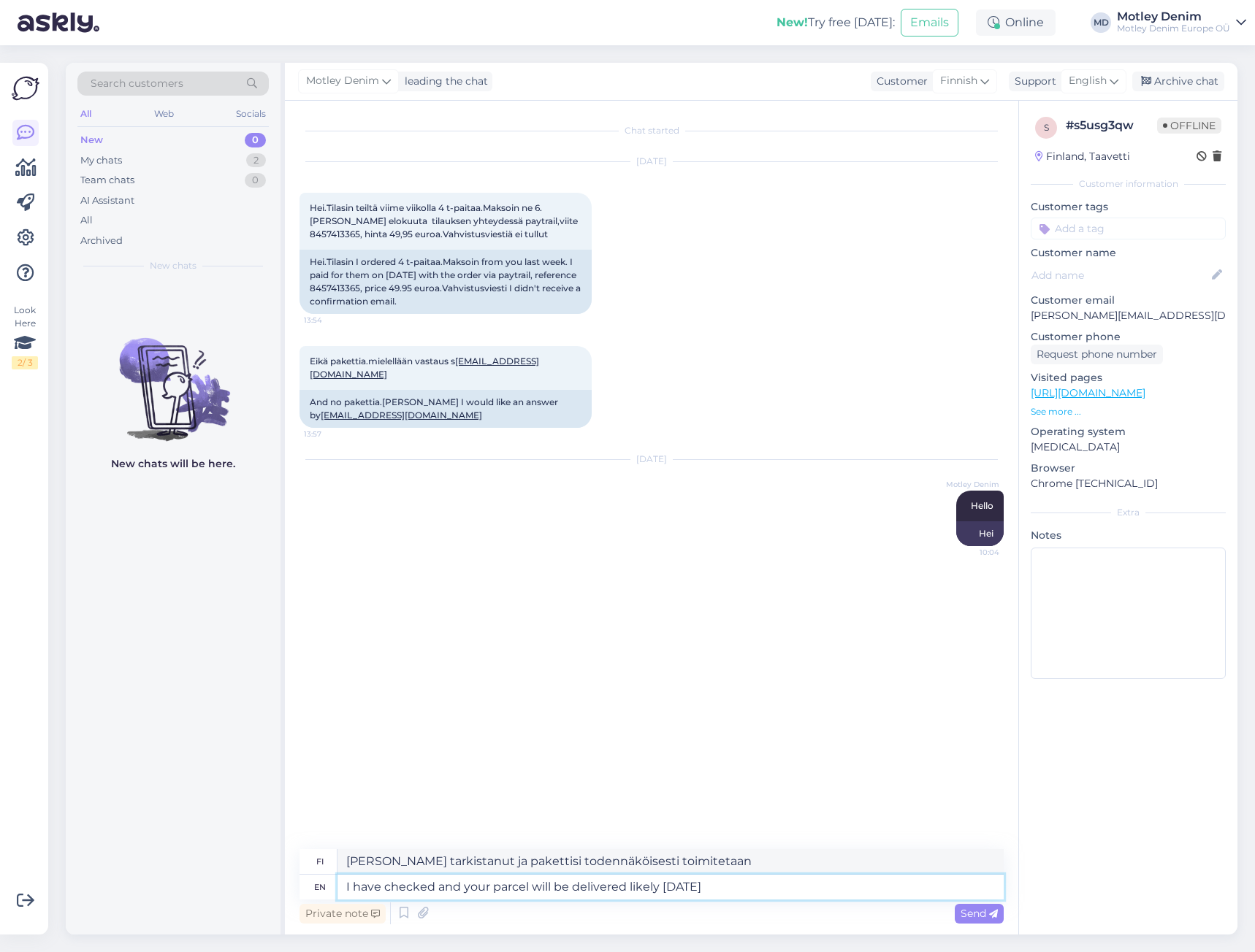
type textarea "I have checked and your parcel will be delivered likely [DATE]."
type textarea "[PERSON_NAME] tarkistanut ja pakettisi toimitetaan todennäköisesti tänään."
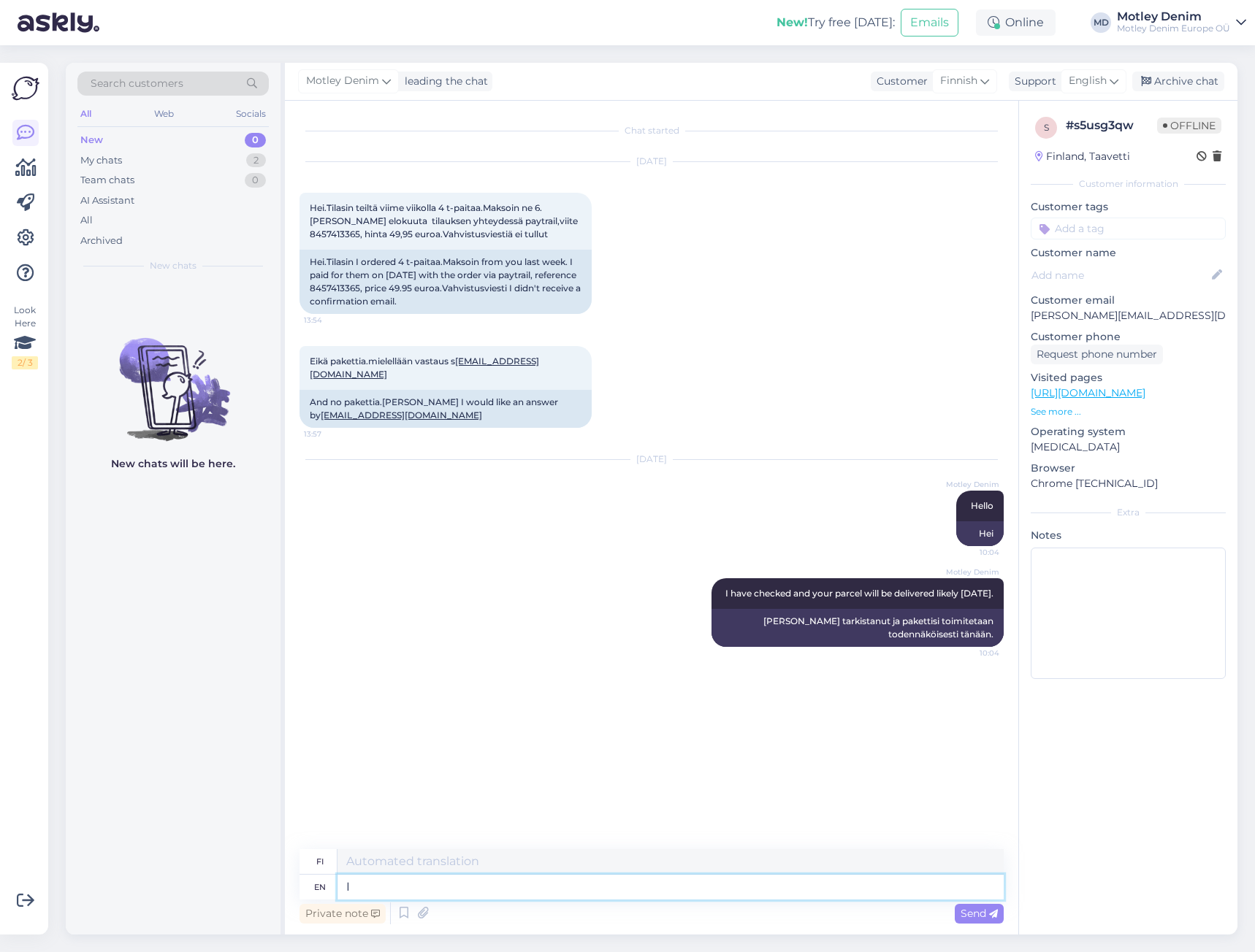
type textarea "I"
type textarea "Minä"
type textarea "The"
type textarea "The email"
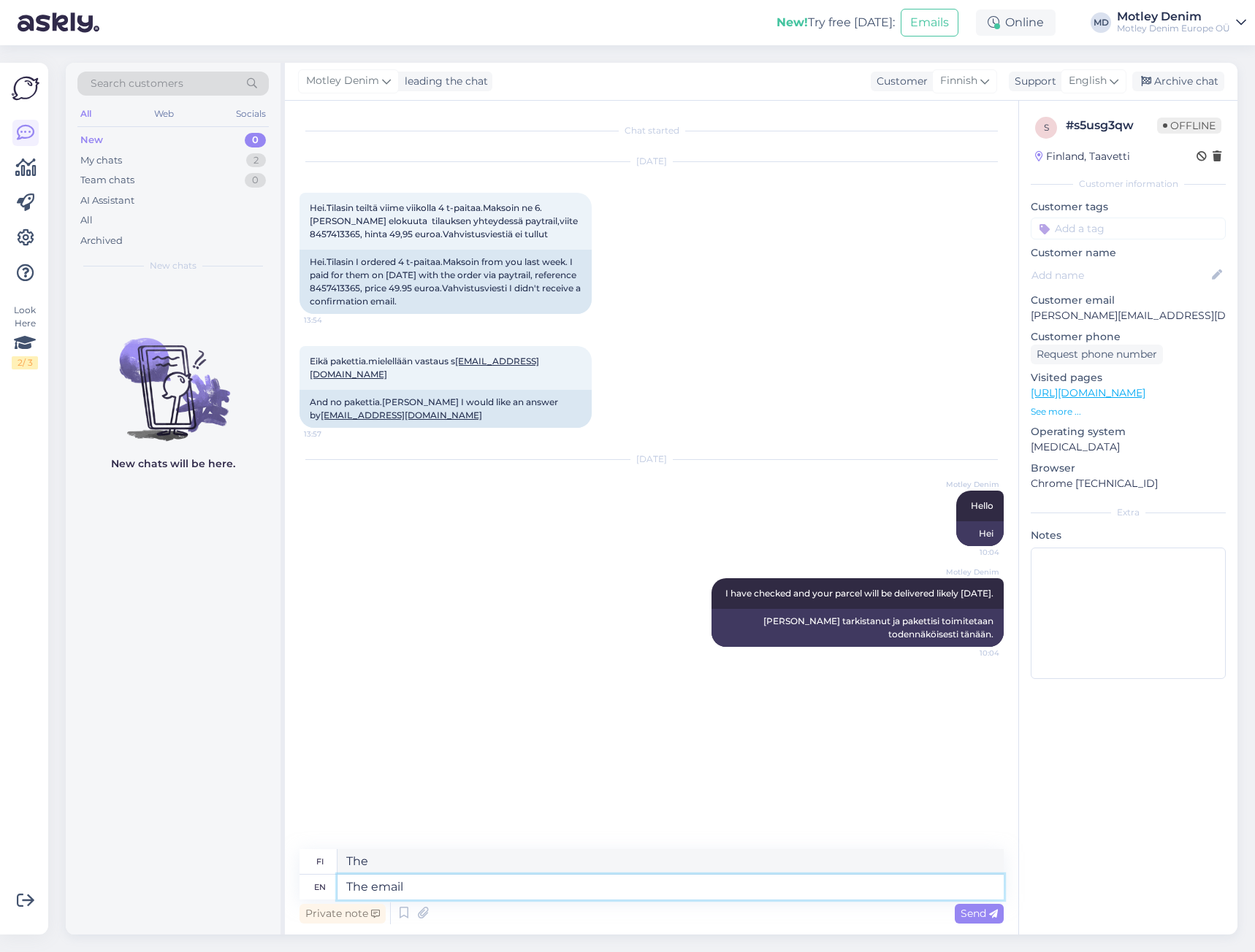
type textarea "Sähköposti"
type textarea "The email seems t"
type textarea "Sähköposti näyttää"
type textarea "The email seems to"
type textarea "Sähköposti näyttää olevan"
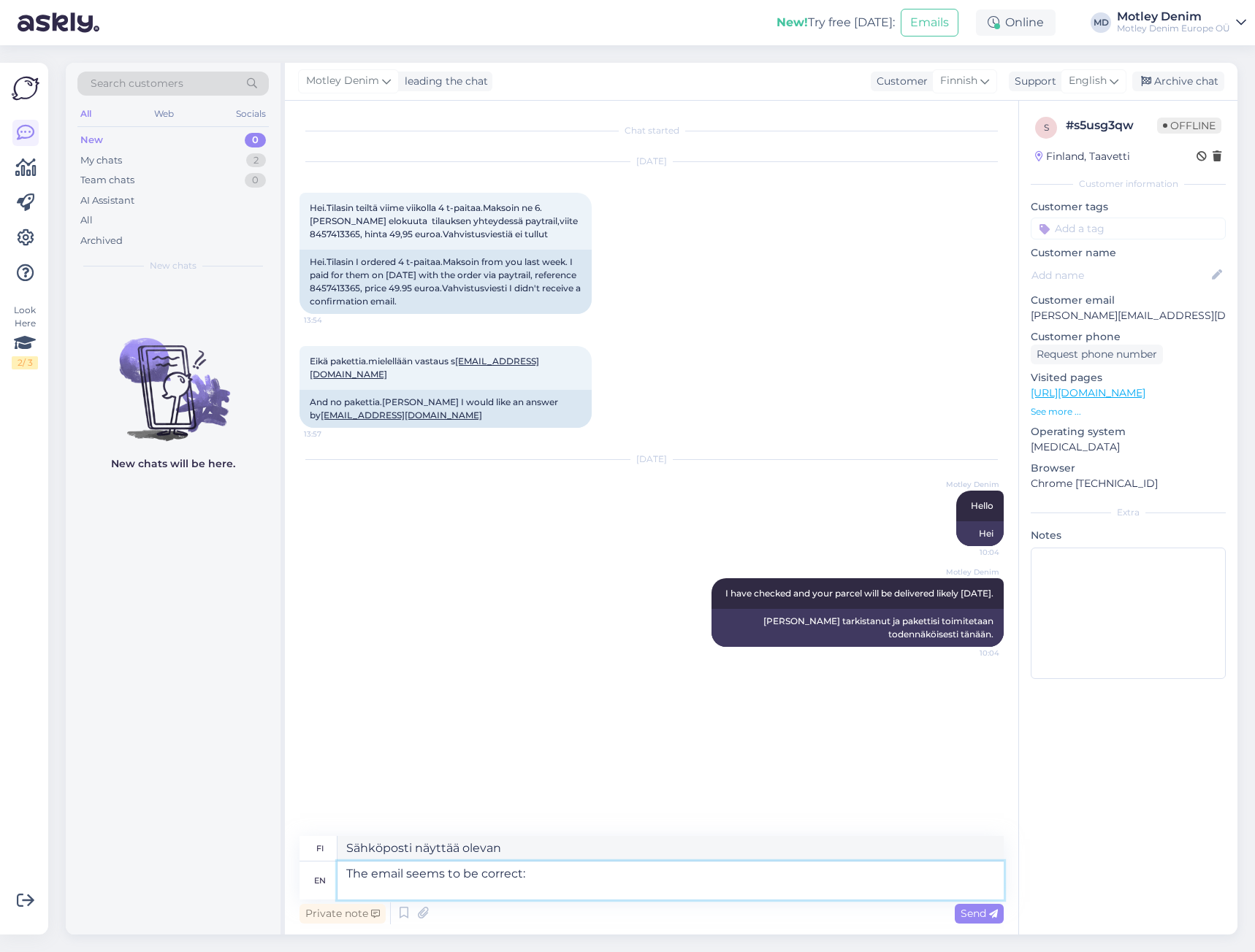
type textarea "The email seems to be correct:"
type textarea "Sähköposti näyttää olevan oikein:"
click at [445, 885] on textarea "The email seems to be correct:" at bounding box center [670, 874] width 666 height 51
paste textarea "[PERSON_NAME][EMAIL_ADDRESS][DOMAIN_NAME]"
type textarea "The email seems to be correct: [PERSON_NAME][EMAIL_ADDRESS][DOMAIN_NAME]"
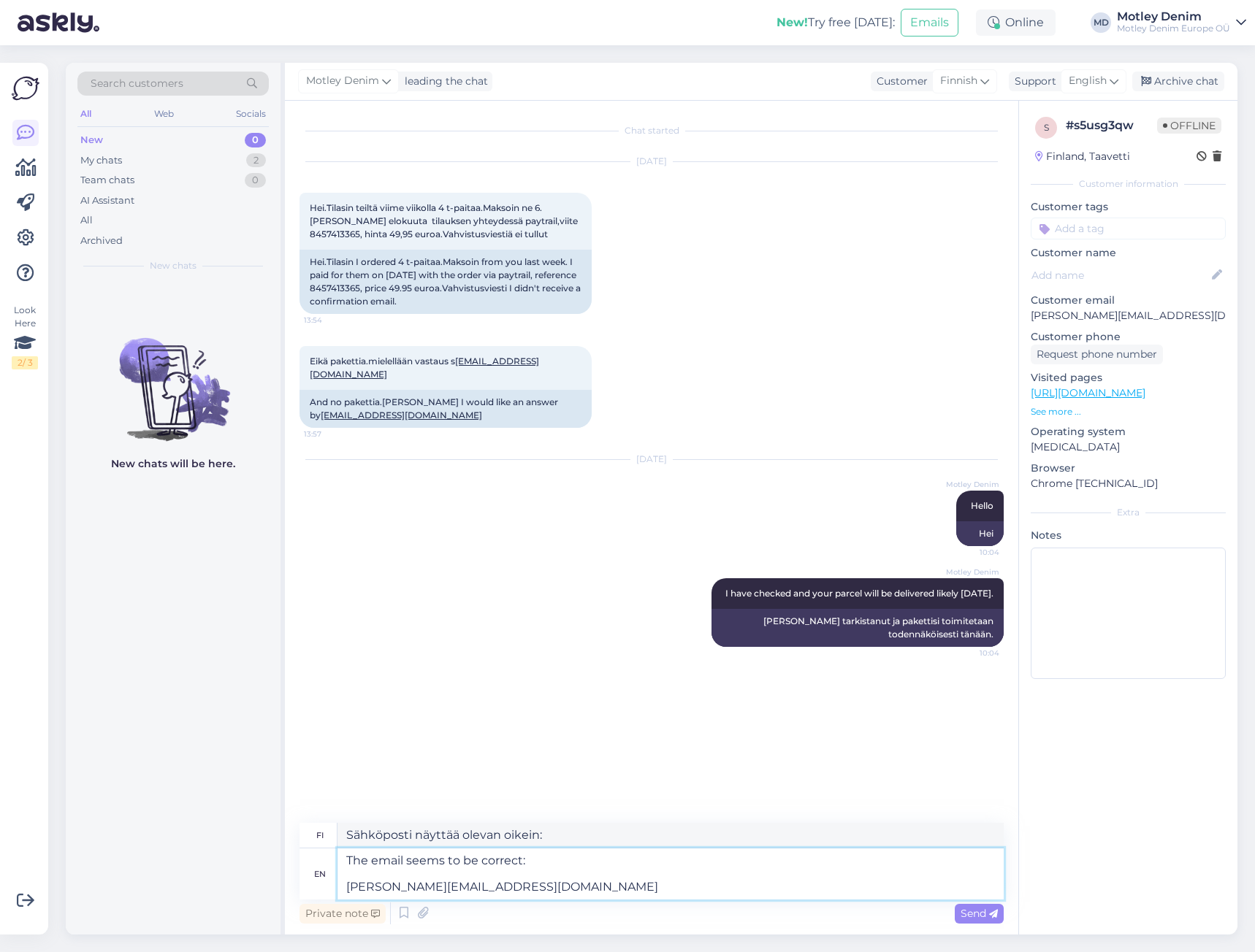
type textarea "Sähköpostiosoite näyttää olevan oikein: [PERSON_NAME][EMAIL_ADDRESS][DOMAIN_NAM…"
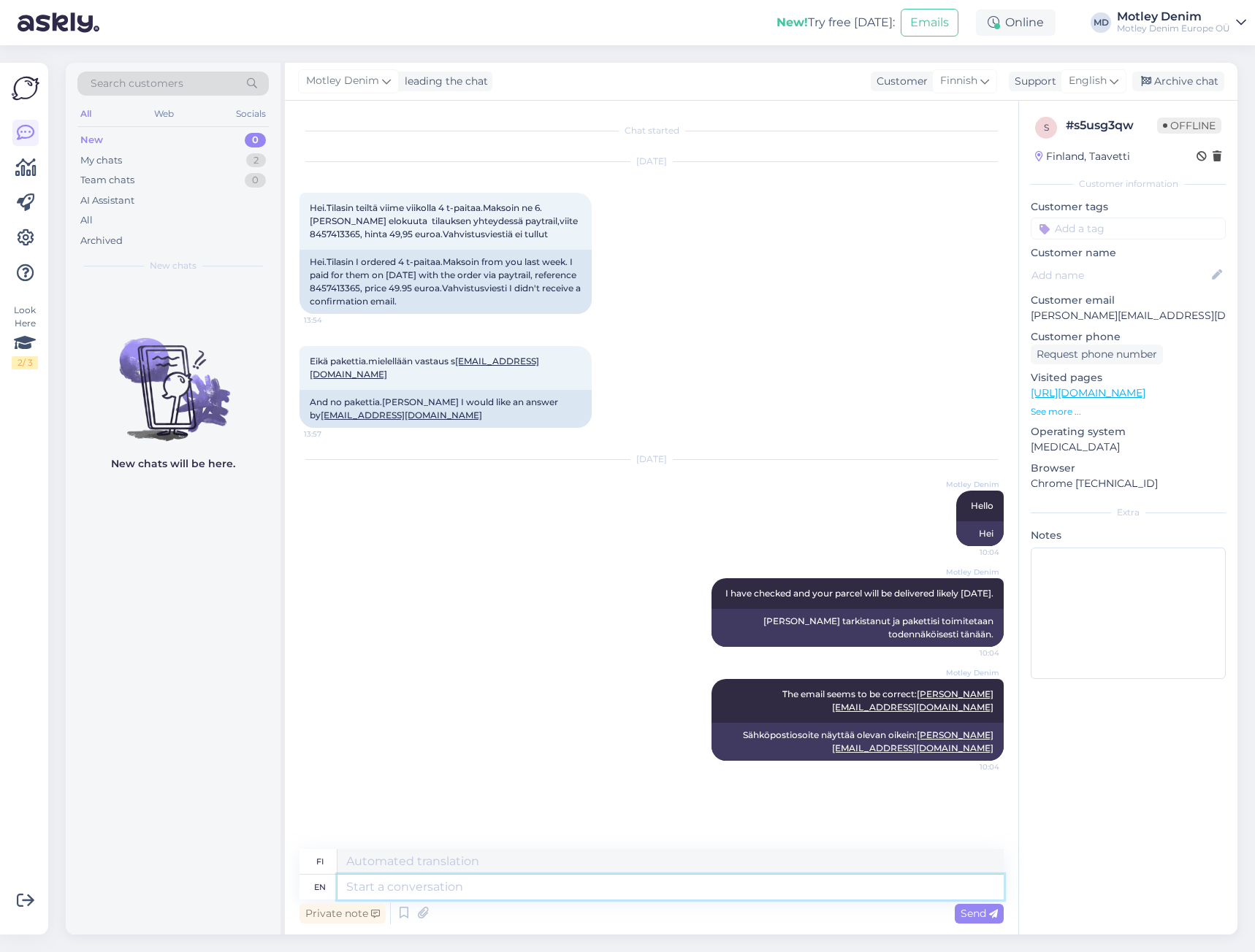
click at [810, 889] on textarea at bounding box center [670, 886] width 666 height 25
type textarea "Nevertheless"
type textarea "Siitä huolimatta"
type textarea "Nevertheless I w"
type textarea "Silti minä"
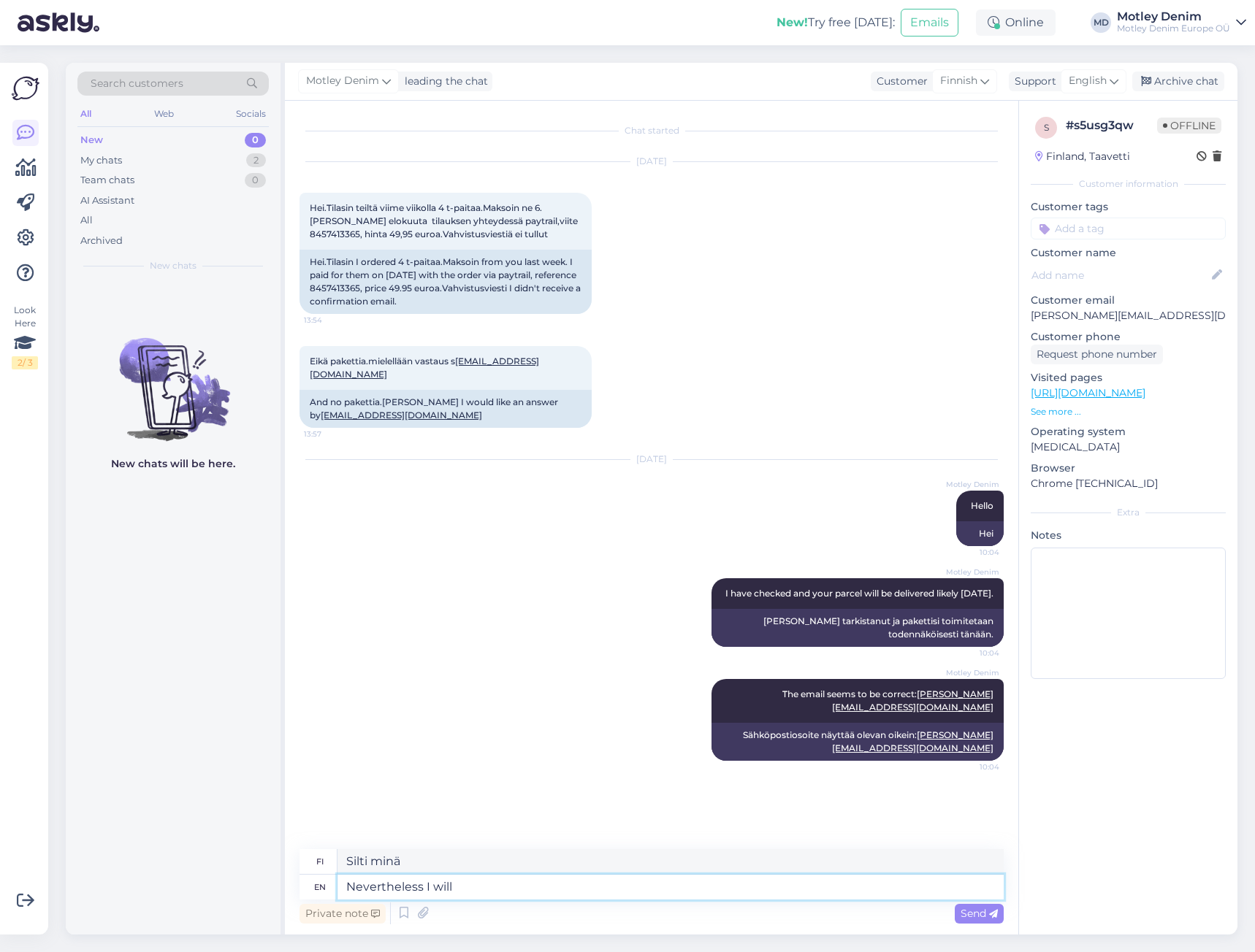
type textarea "Nevertheless I will s"
type textarea "Silti aion"
type textarea "Nevertheless I will send t"
type textarea "Lähetän kuitenkin"
type textarea "Nevertheless I will send the"
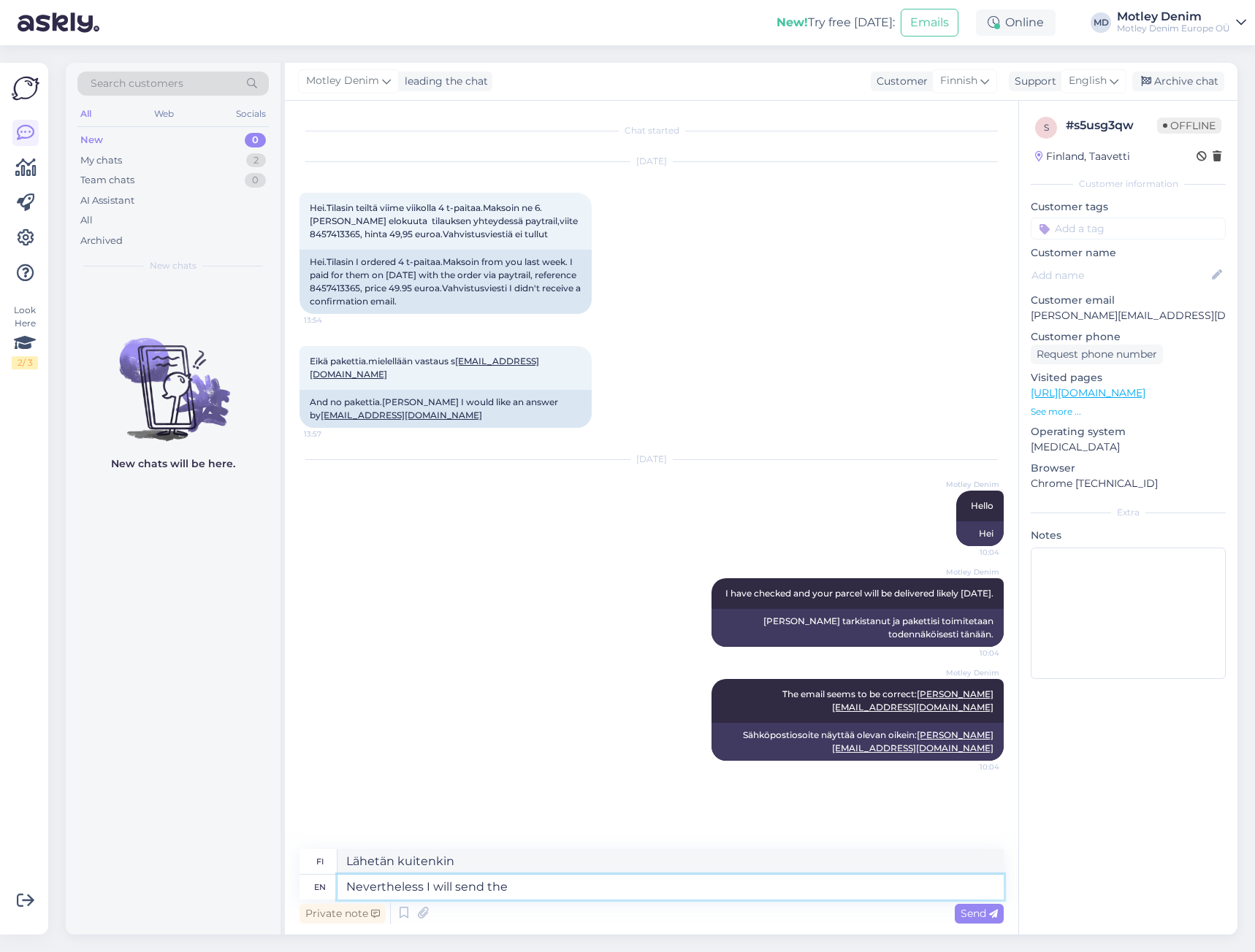
type textarea "Lähetän sen kuitenkin"
type textarea "Nevertheless I will send the emails a"
type textarea "Lähetän kuitenkin sähköpostit"
type textarea "Nevertheless I will send the emails again."
type textarea "Lähetän sähköpostit kuitenkin uudelleen."
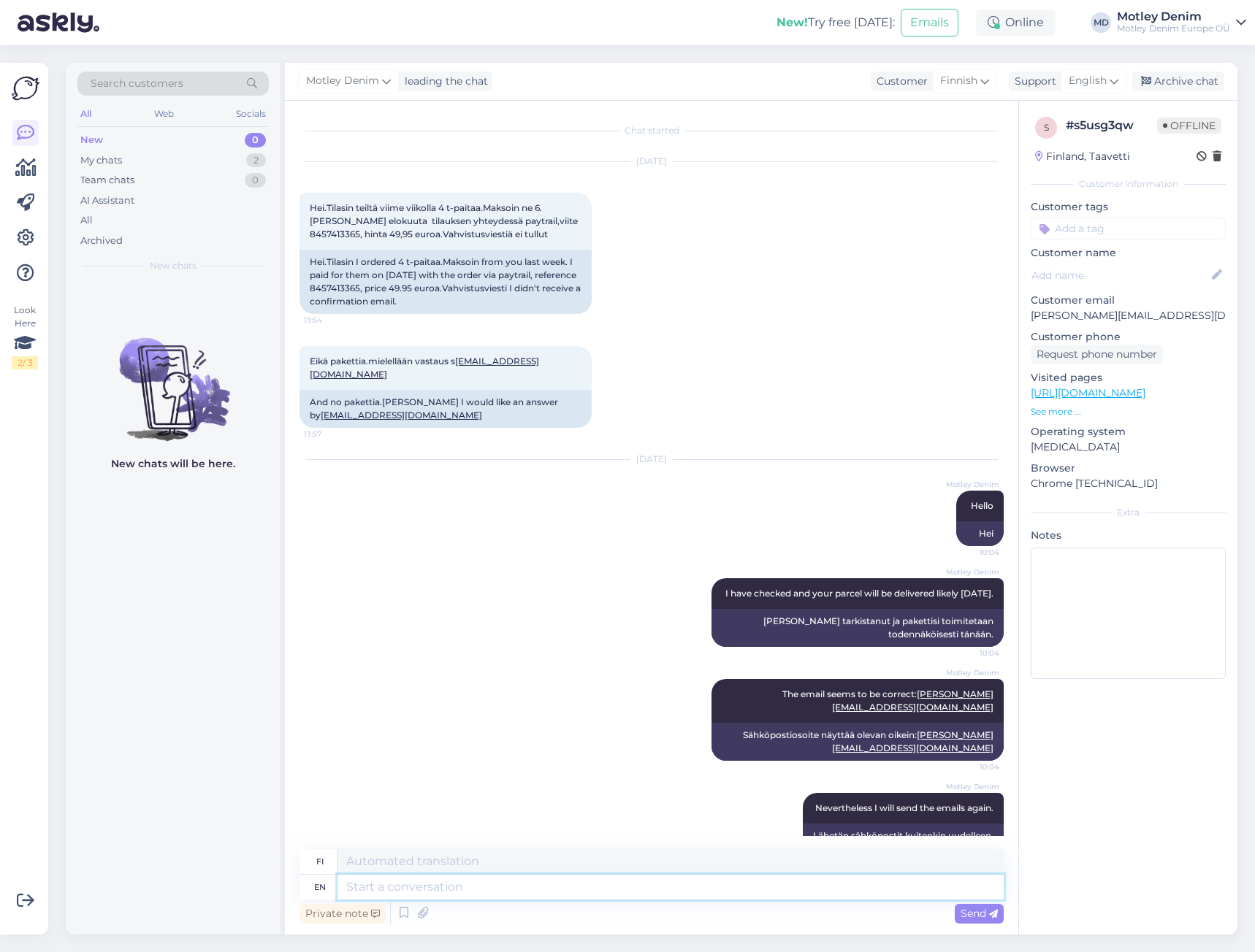
scroll to position [55, 0]
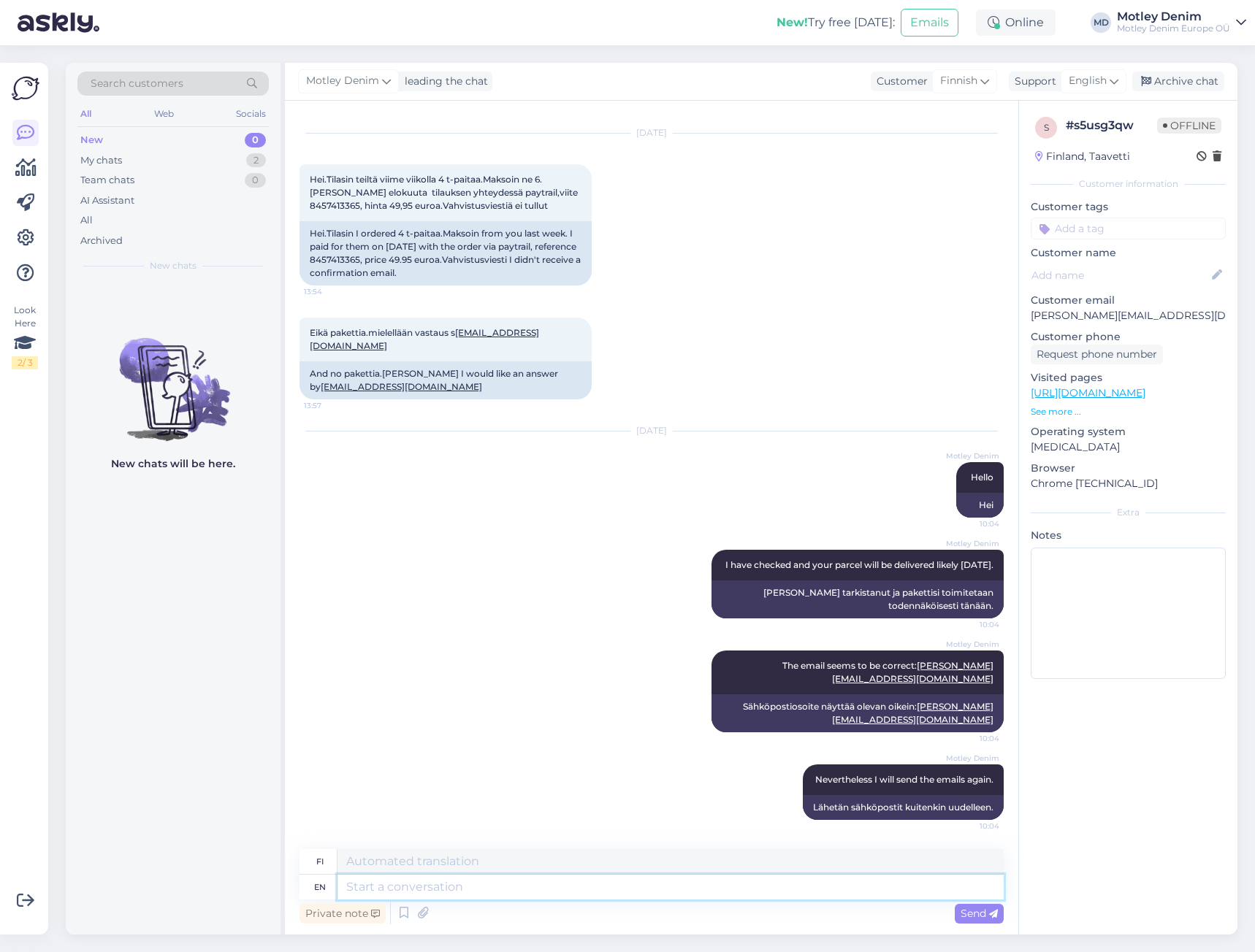
click at [698, 882] on textarea at bounding box center [670, 886] width 666 height 25
type textarea "Please l"
type textarea "Ole hyvä"
type textarea "Please let"
type textarea "[PERSON_NAME] hyvä ja [PERSON_NAME]"
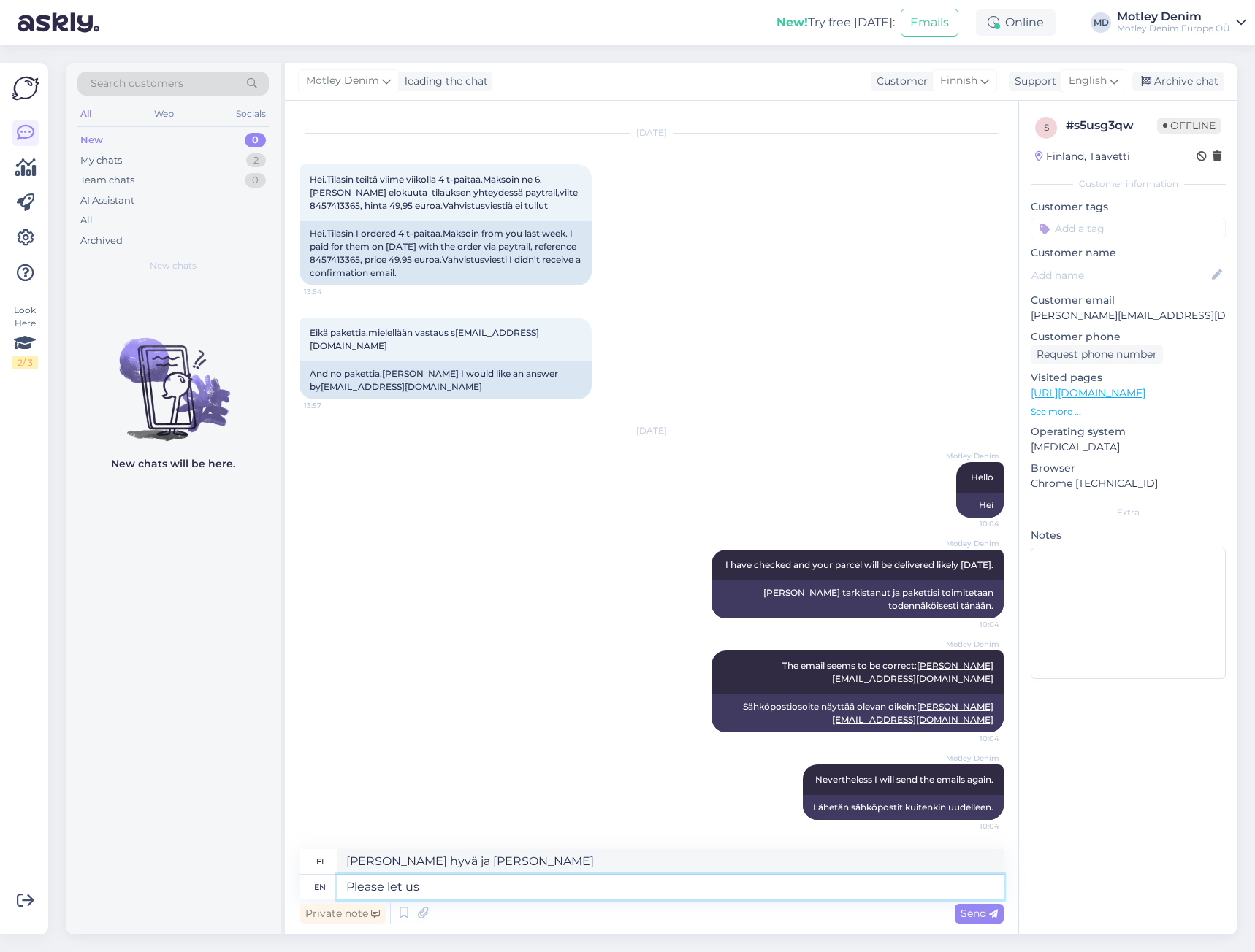
type textarea "Please let us"
type textarea "[PERSON_NAME]"
type textarea "Please let us know if t"
type textarea "[PERSON_NAME], [PERSON_NAME]"
type textarea "Please let us know if there i"
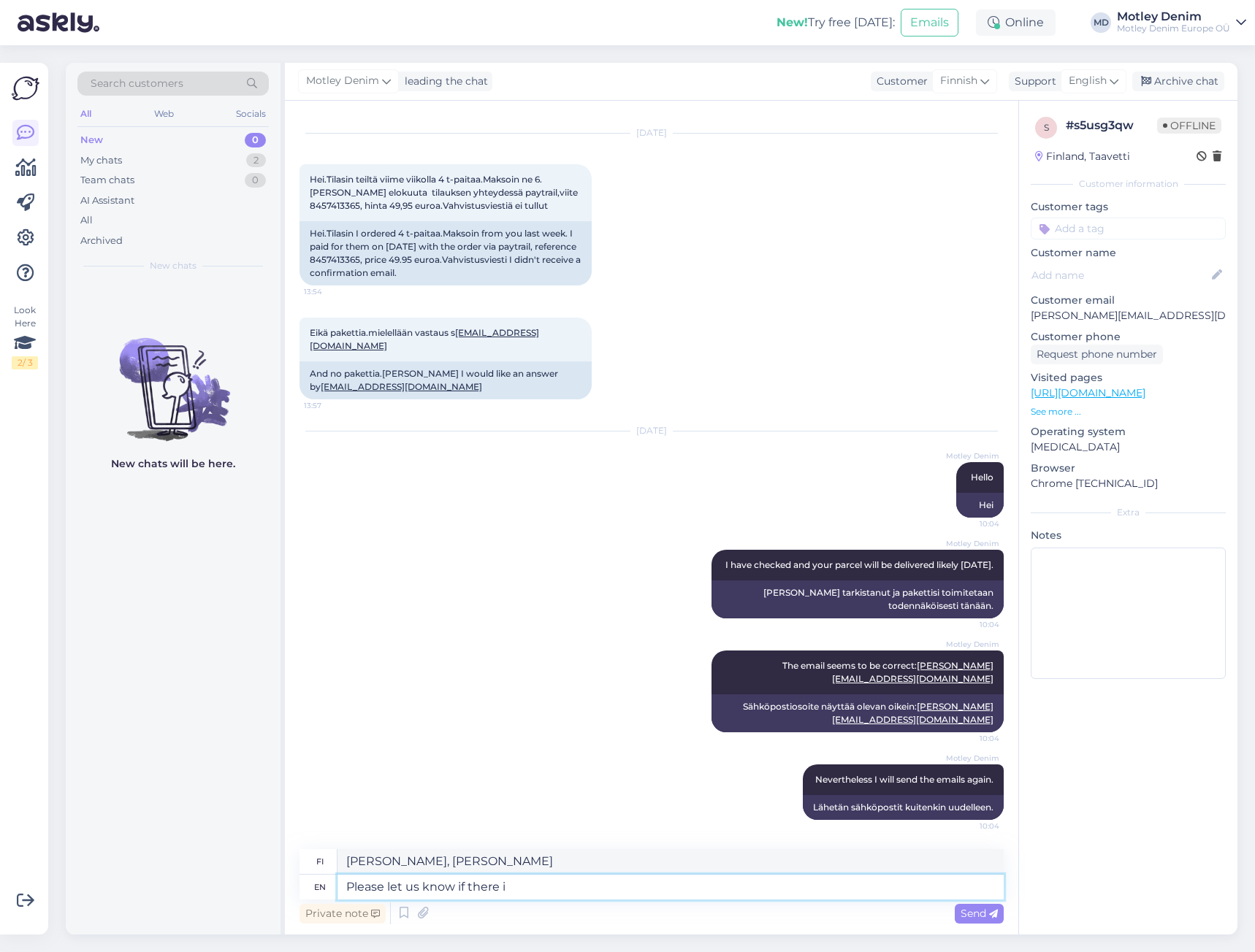
type textarea "[PERSON_NAME], [PERSON_NAME] on"
type textarea "Please let us know if there is anything e"
type textarea "[PERSON_NAME], [PERSON_NAME] on jotain"
type textarea "Please let us know if there is anything else w"
type textarea "[PERSON_NAME], [PERSON_NAME] on jotain muuta"
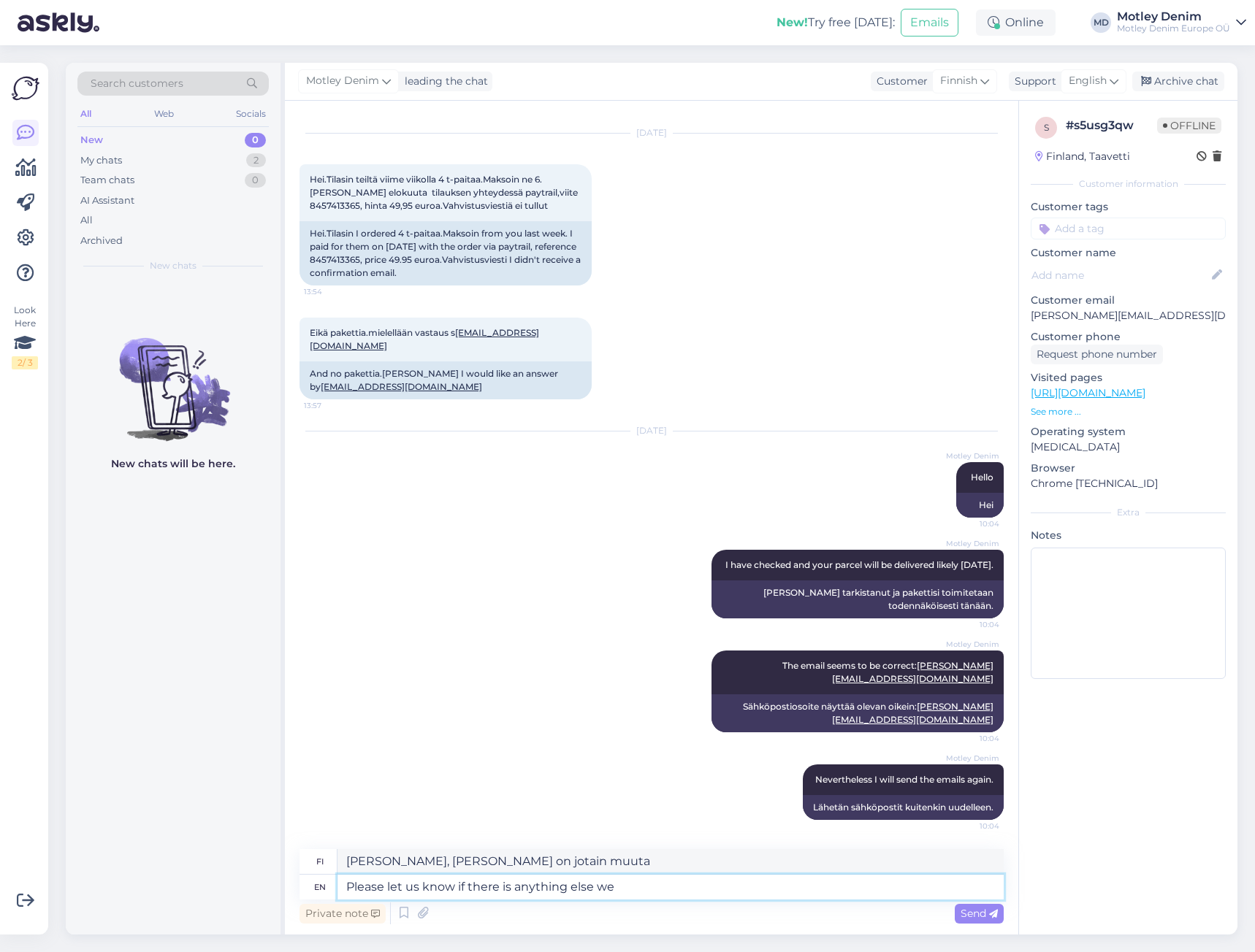
type textarea "Please let us know if there is anything else we c"
type textarea "[PERSON_NAME], [PERSON_NAME] meillä on jotain muuta"
type textarea "Please let us know if there is anything else we can"
type textarea "[PERSON_NAME], [PERSON_NAME] on jotain muuta mitä voimme tehdä"
type textarea "Please let us know if there is anything else we can help"
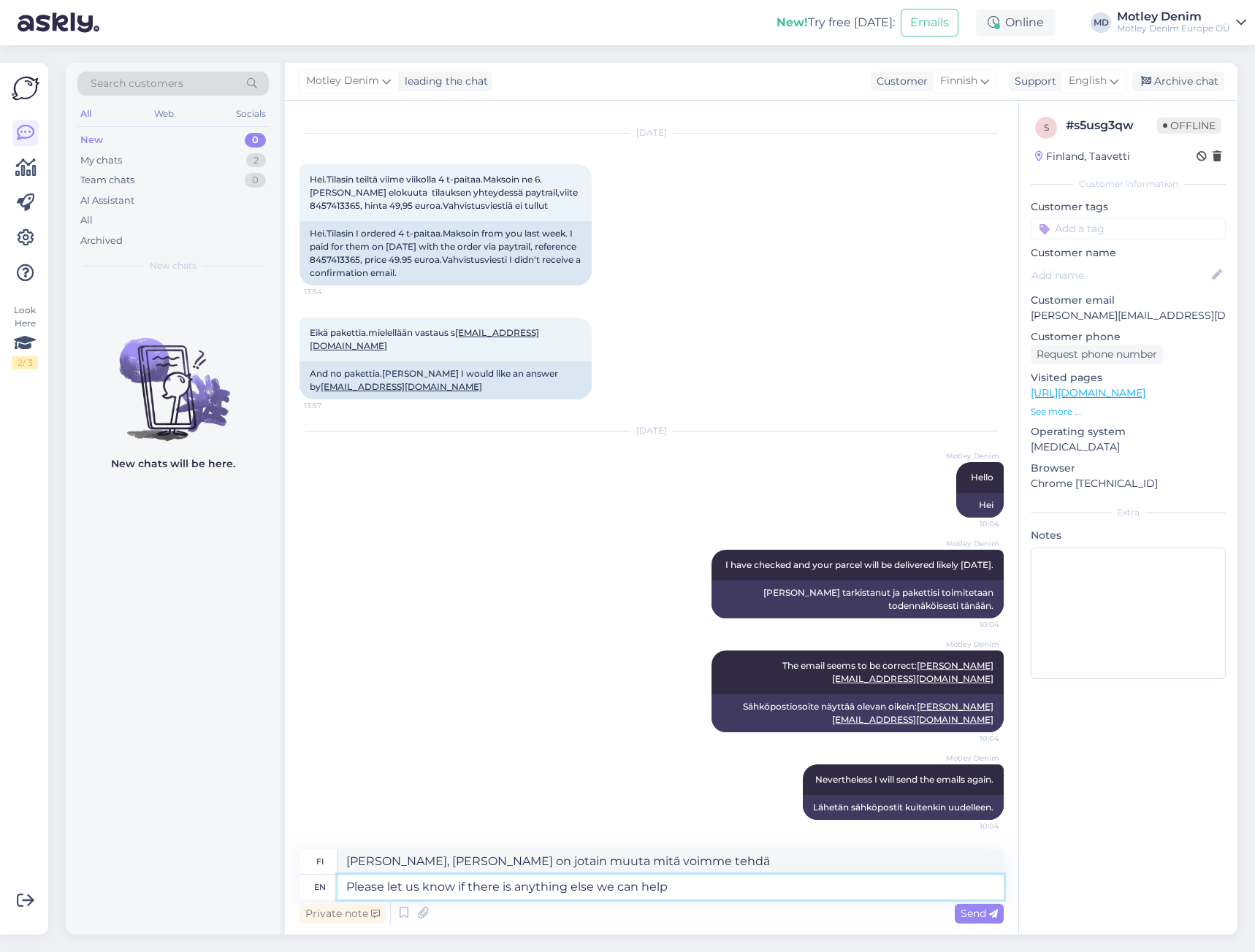
type textarea "[PERSON_NAME], [PERSON_NAME] on jotain muuta, mitä voimme auttaa"
type textarea "Please let us know if there is anything else we can help you w"
type textarea "[PERSON_NAME], [PERSON_NAME] on jotain muuta, miten voimme auttaa sinua"
type textarea "Please let us know if there is anything else we can help you with."
type textarea "[PERSON_NAME], [PERSON_NAME] voimme auttaa sinua vielä jollain muulla tavalla."
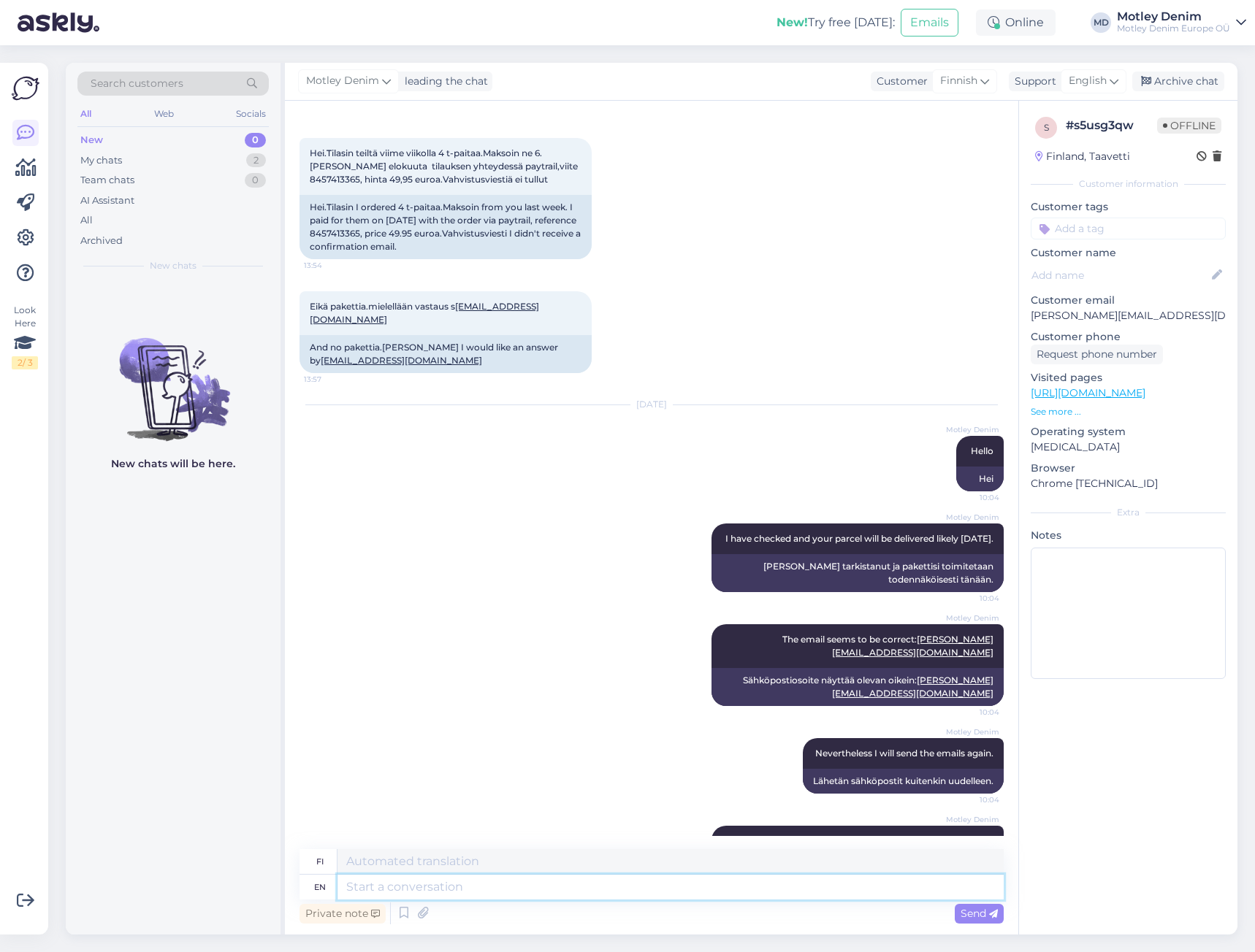
scroll to position [169, 0]
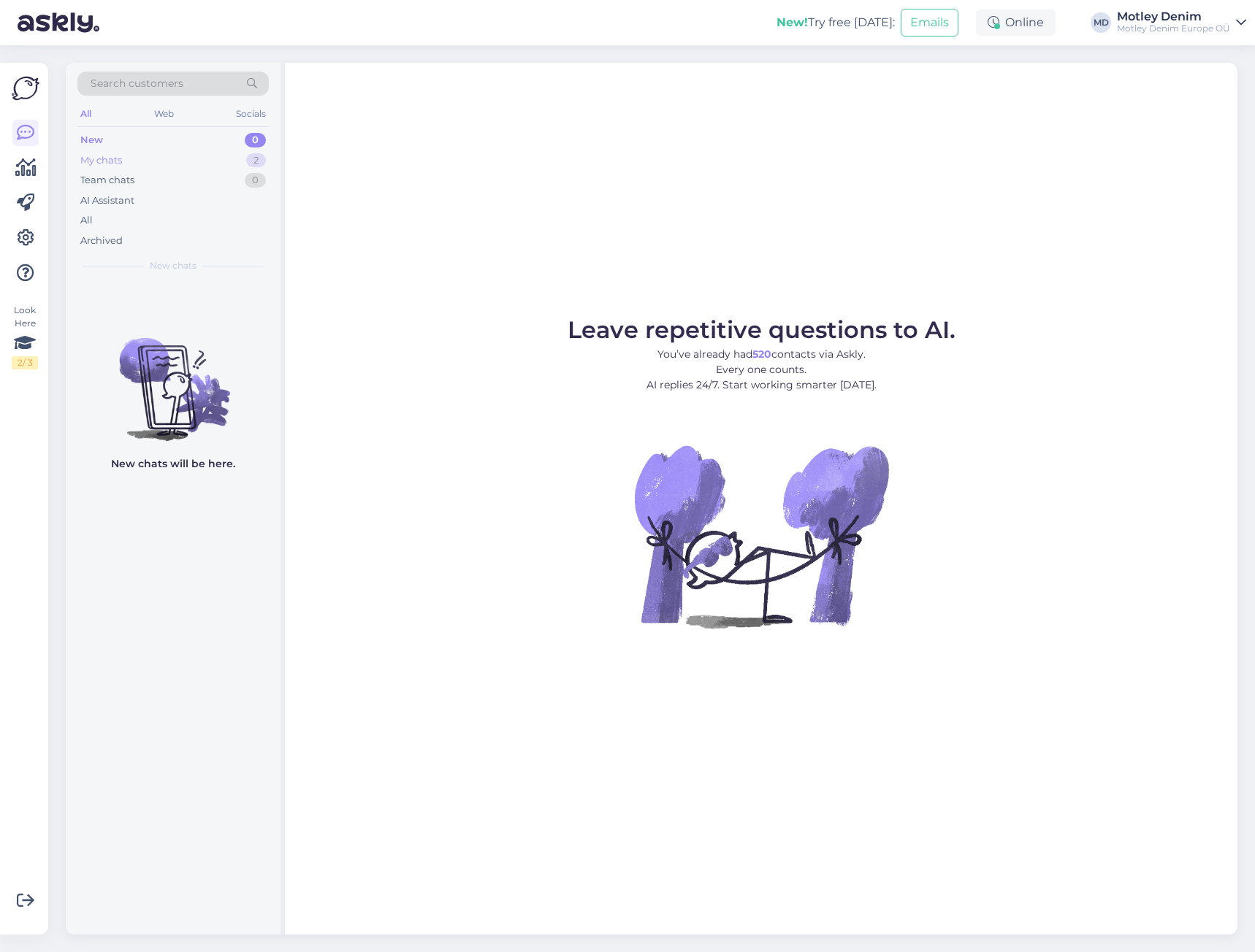
click at [210, 154] on div "My chats 2" at bounding box center [173, 160] width 192 height 20
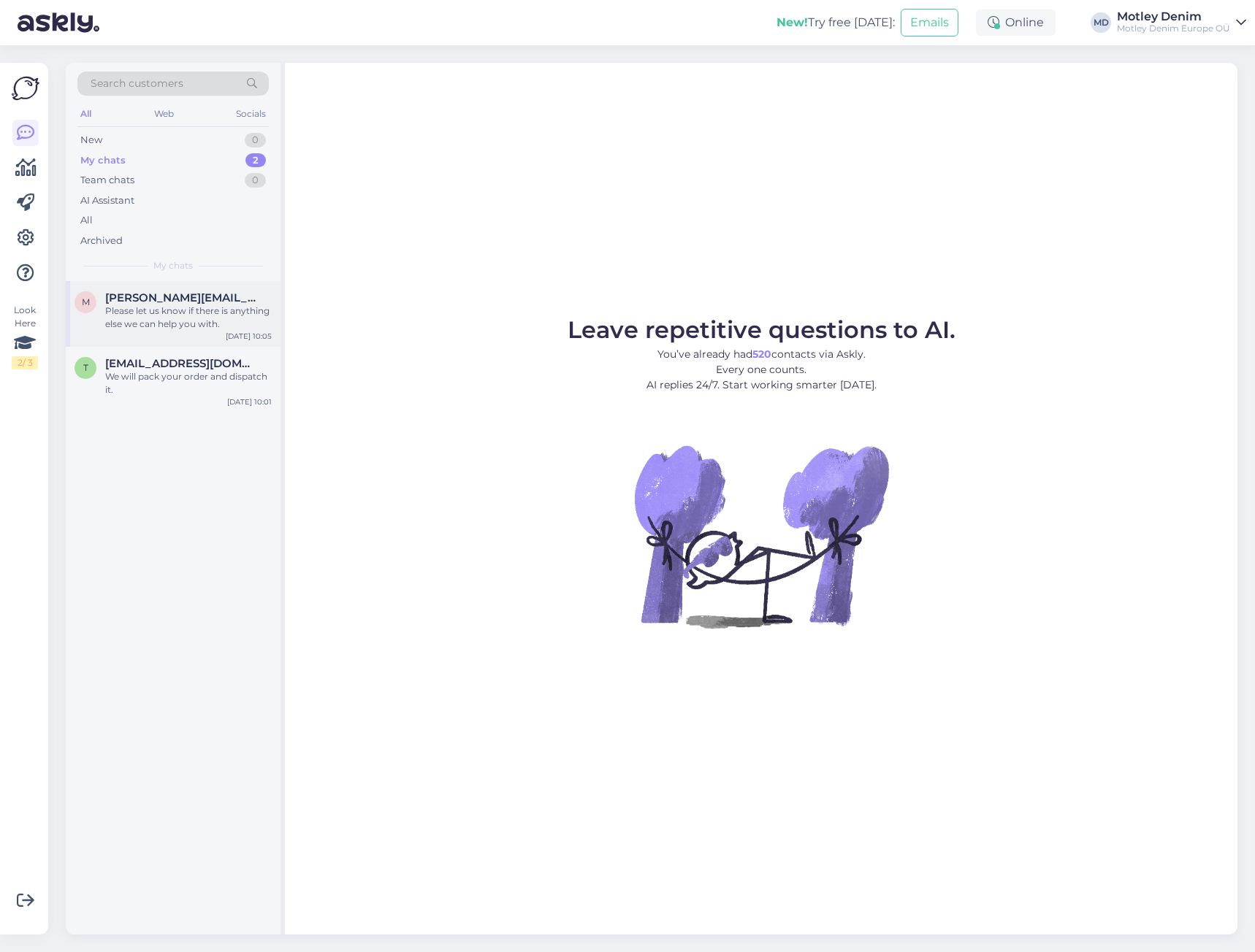
drag, startPoint x: 204, startPoint y: 326, endPoint x: 216, endPoint y: 324, distance: 12.2
click at [206, 326] on div "Please let us know if there is anything else we can help you with." at bounding box center [188, 317] width 167 height 26
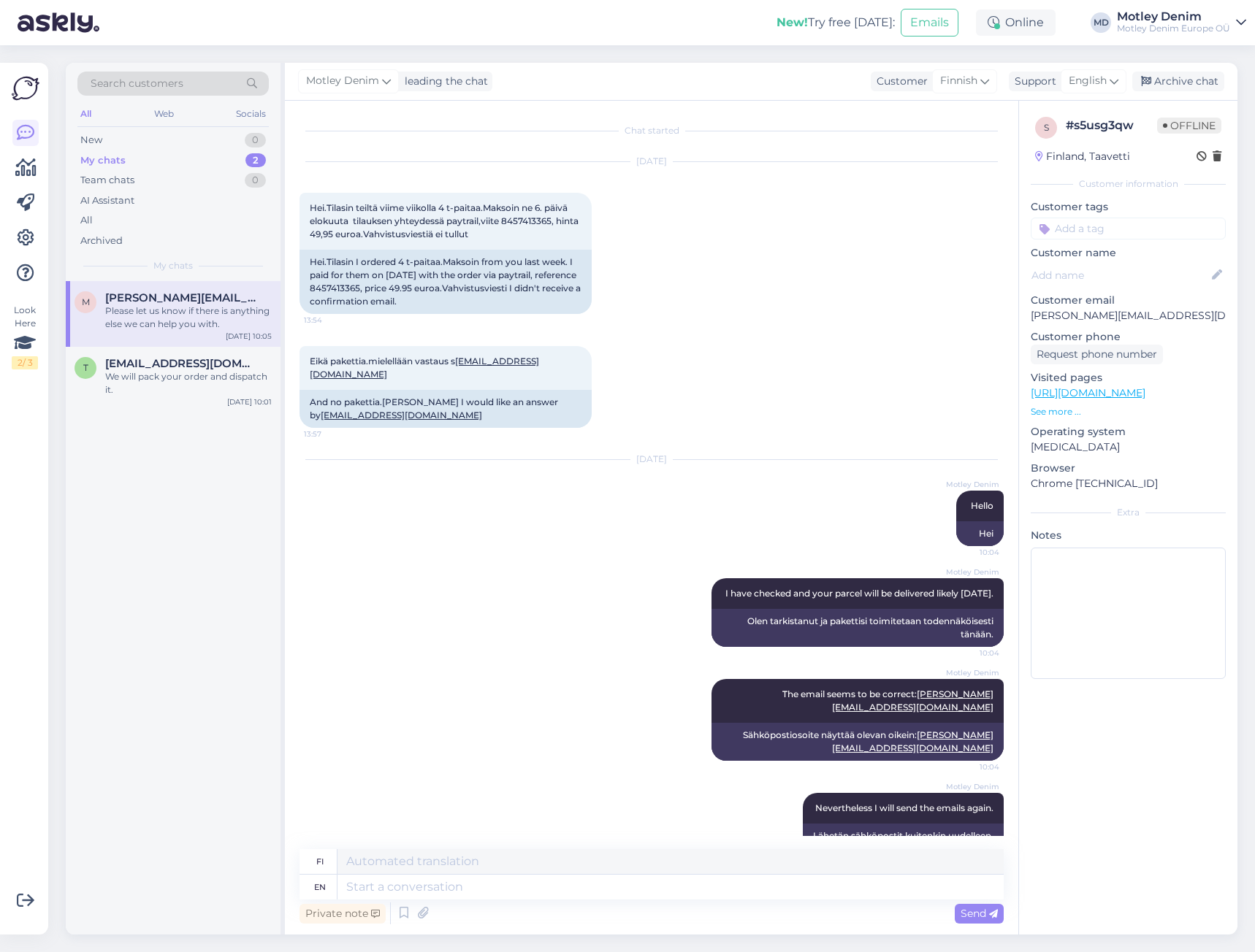
scroll to position [169, 0]
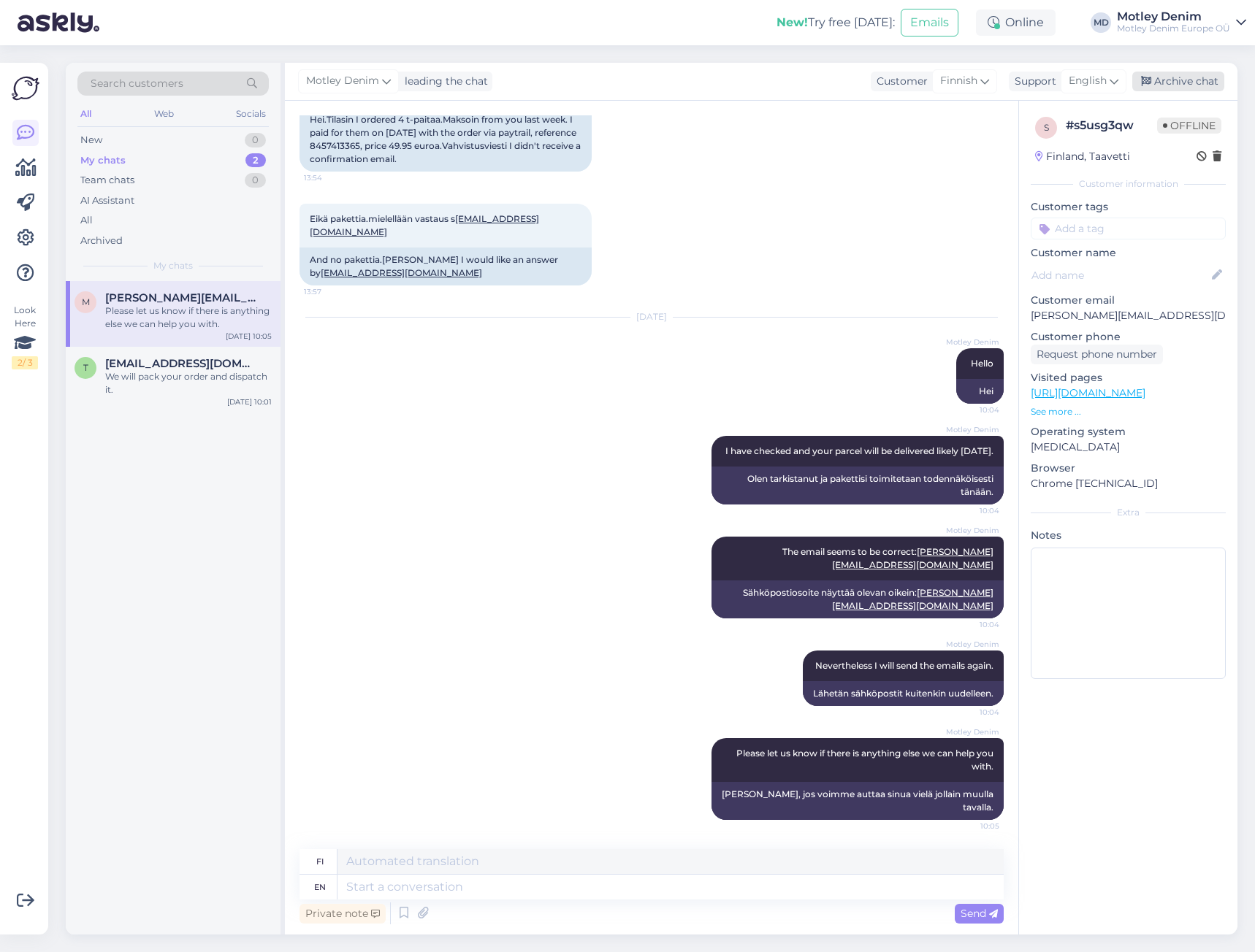
click at [1161, 87] on div "Archive chat" at bounding box center [1177, 81] width 92 height 20
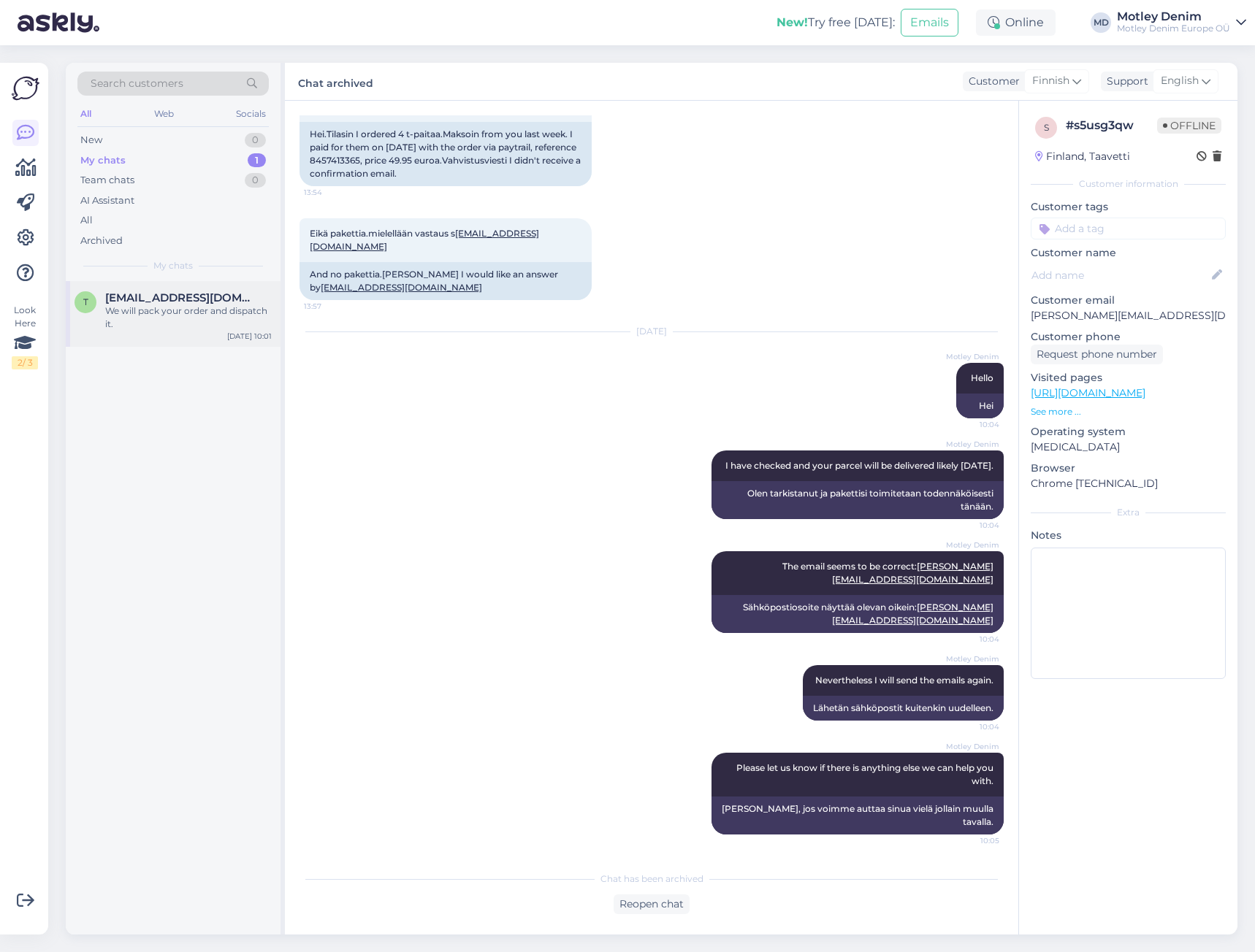
click at [229, 312] on div "We will pack your order and dispatch it." at bounding box center [188, 317] width 167 height 26
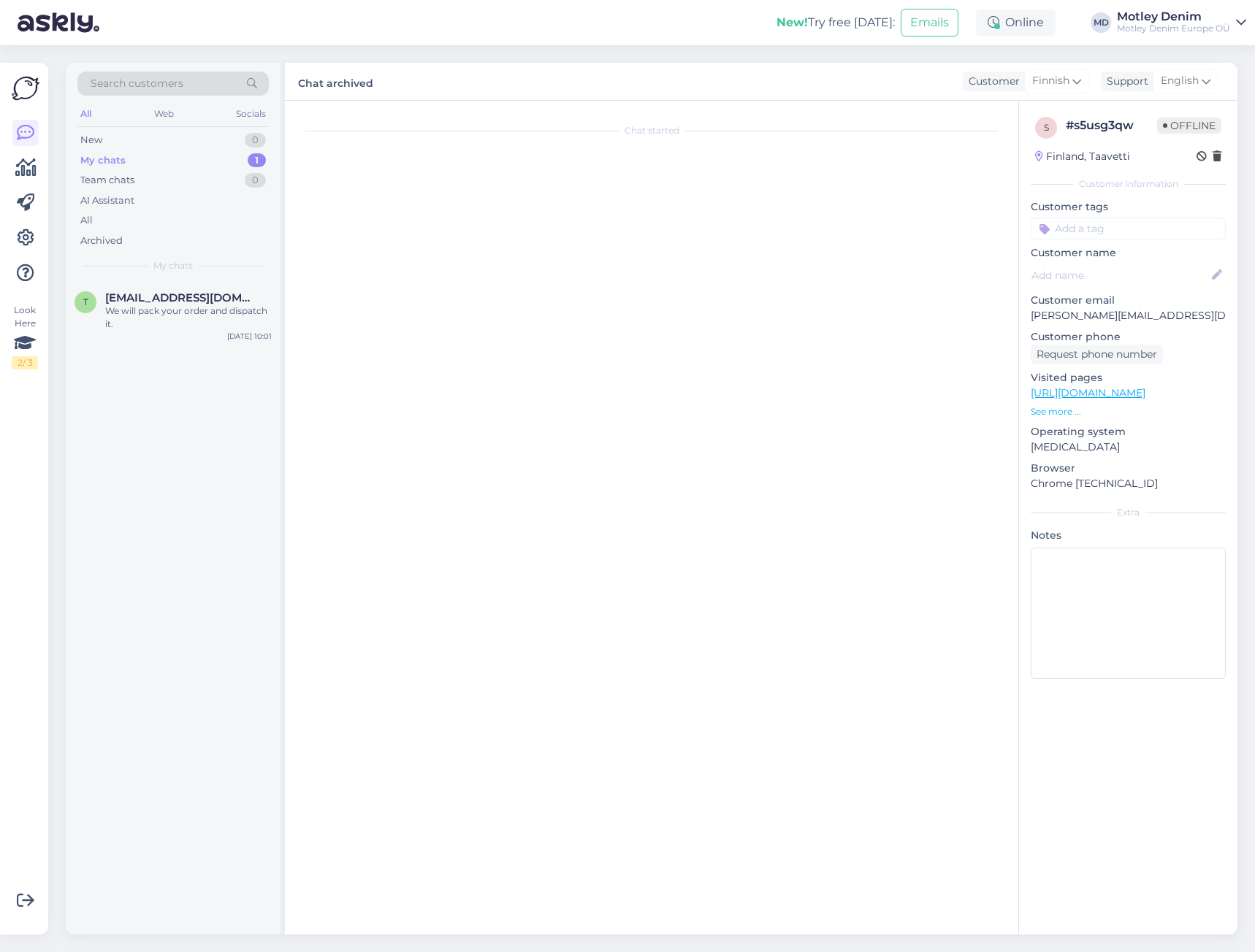
scroll to position [2096, 0]
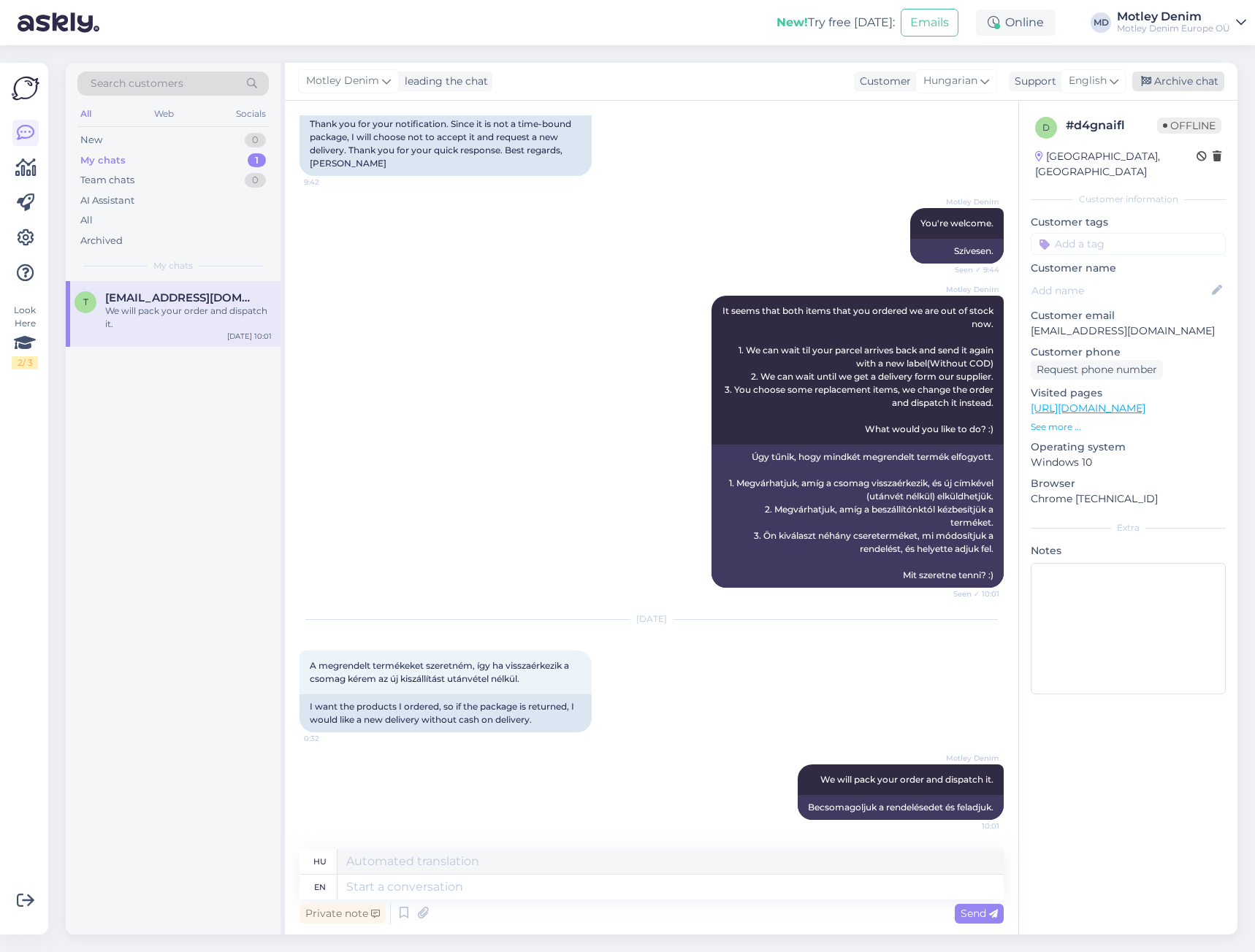
click at [1189, 78] on div "Archive chat" at bounding box center [1177, 81] width 92 height 20
